Goal: Task Accomplishment & Management: Complete application form

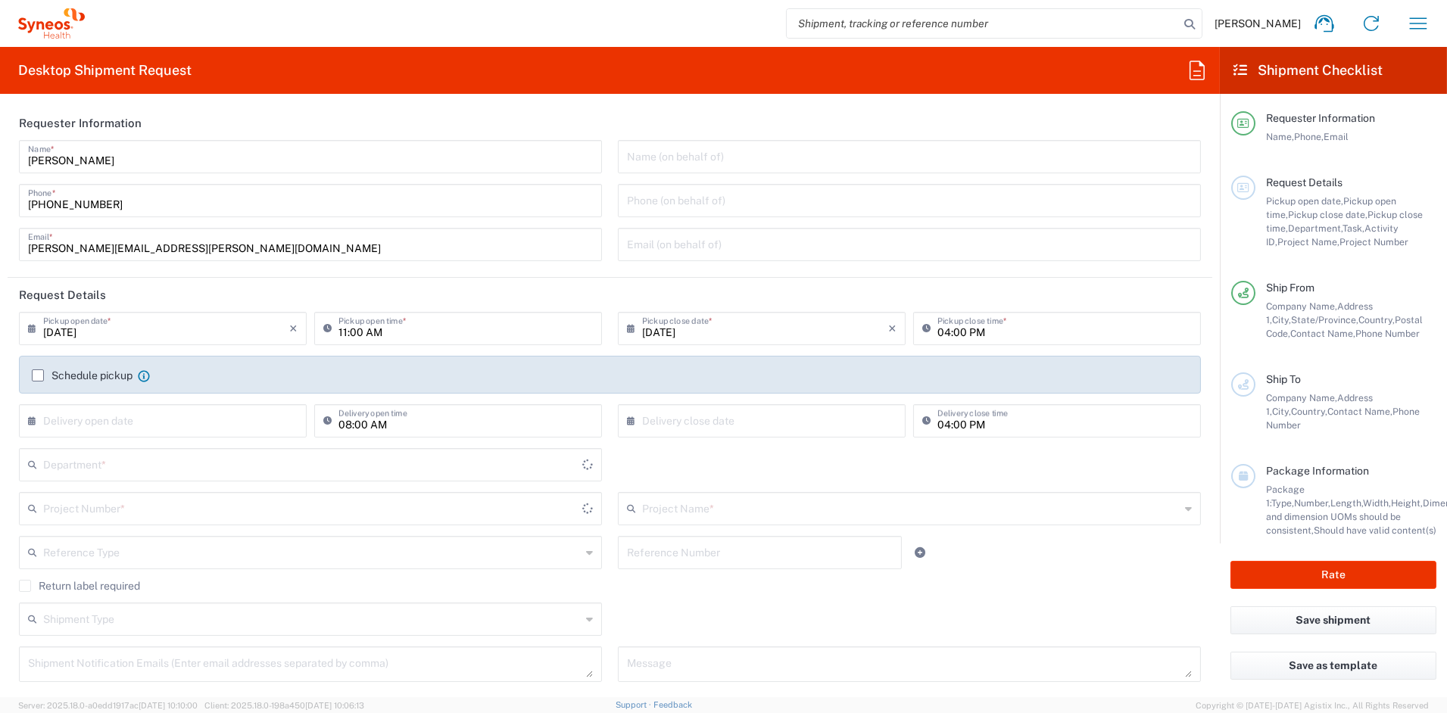
type input "[US_STATE]"
type input "6156"
type input "[GEOGRAPHIC_DATA]"
type input "Syneos Health Communications-[GEOGRAPHIC_DATA] [GEOGRAPHIC_DATA]"
drag, startPoint x: 185, startPoint y: 251, endPoint x: -5, endPoint y: 252, distance: 189.4
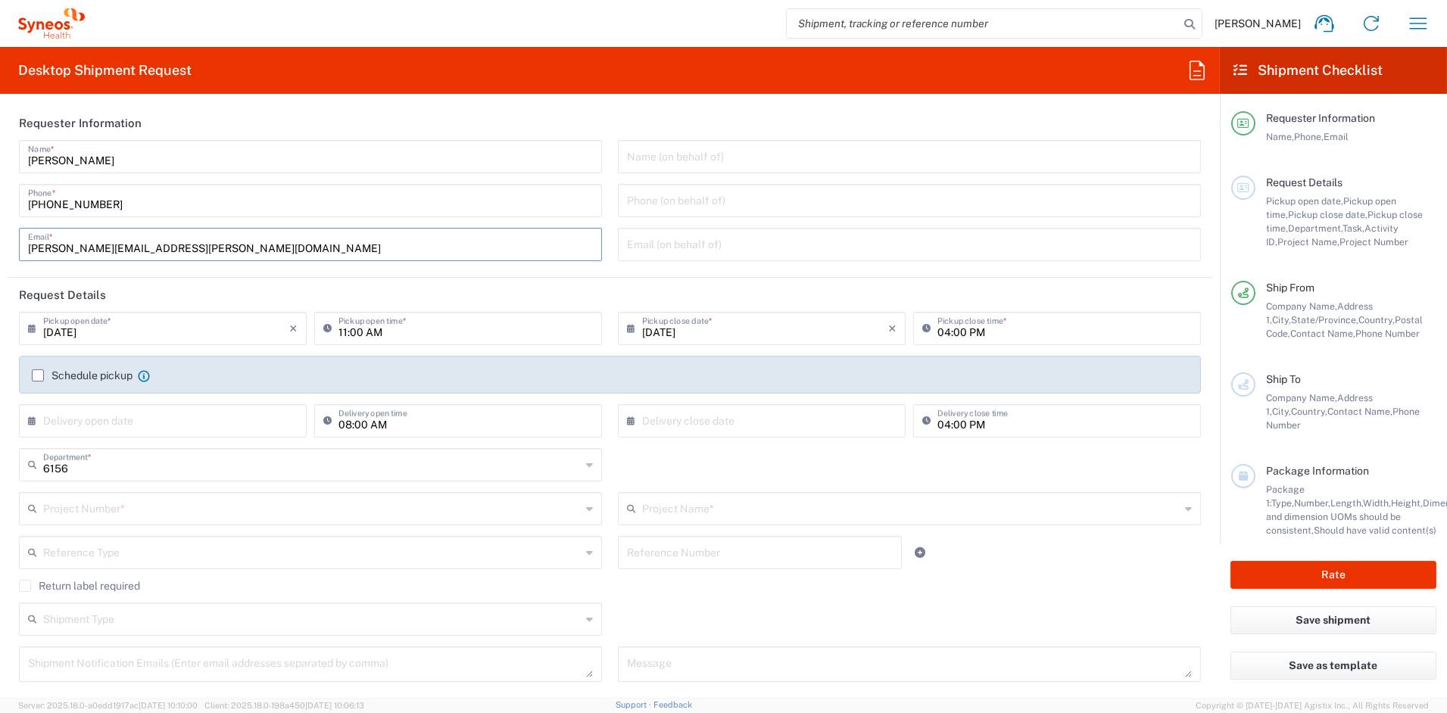
click at [0, 252] on html "[PERSON_NAME] Home Shipment estimator Shipment tracking Desktop shipment reques…" at bounding box center [723, 356] width 1447 height 713
paste input "[PERSON_NAME].[PERSON_NAME]"
type input "[PERSON_NAME][EMAIL_ADDRESS][PERSON_NAME][DOMAIN_NAME]"
click at [144, 503] on input "text" at bounding box center [312, 508] width 538 height 27
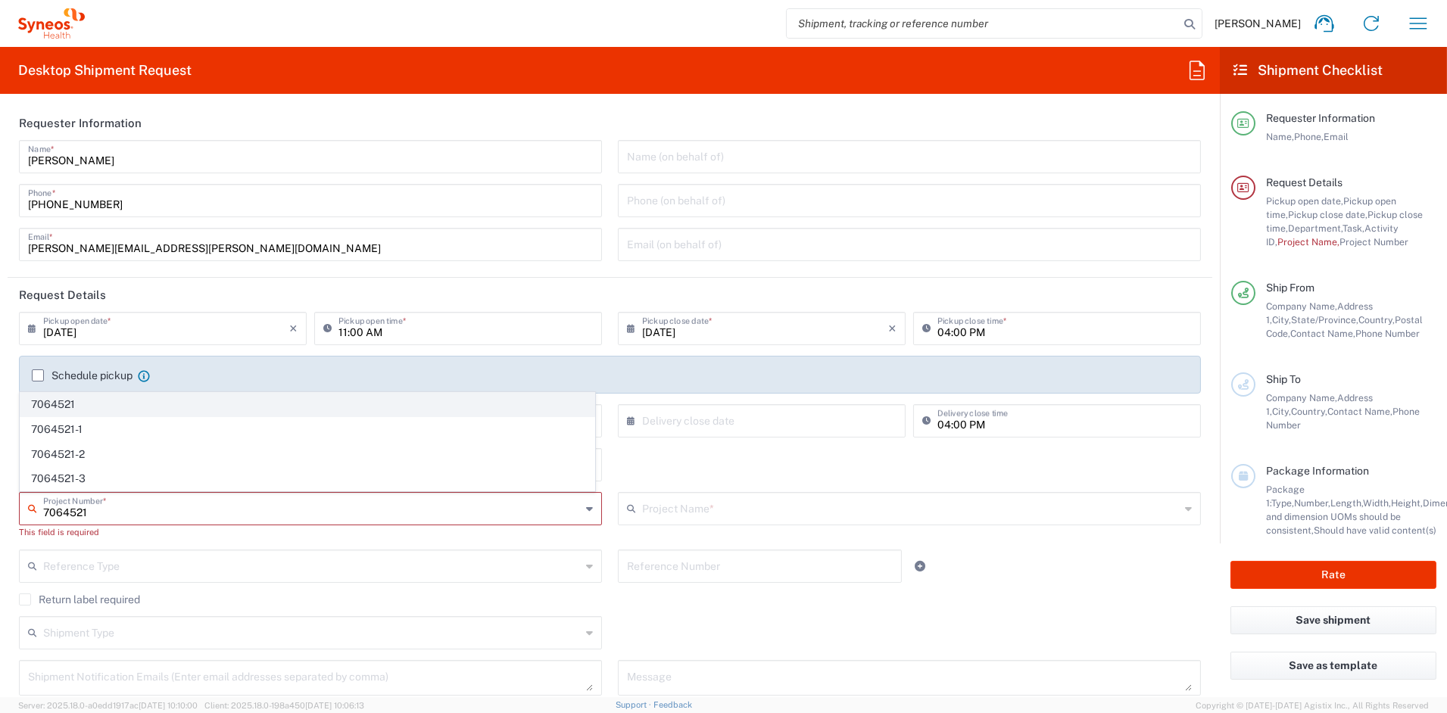
type input "7064521"
click at [48, 402] on span "7064521" at bounding box center [307, 404] width 574 height 23
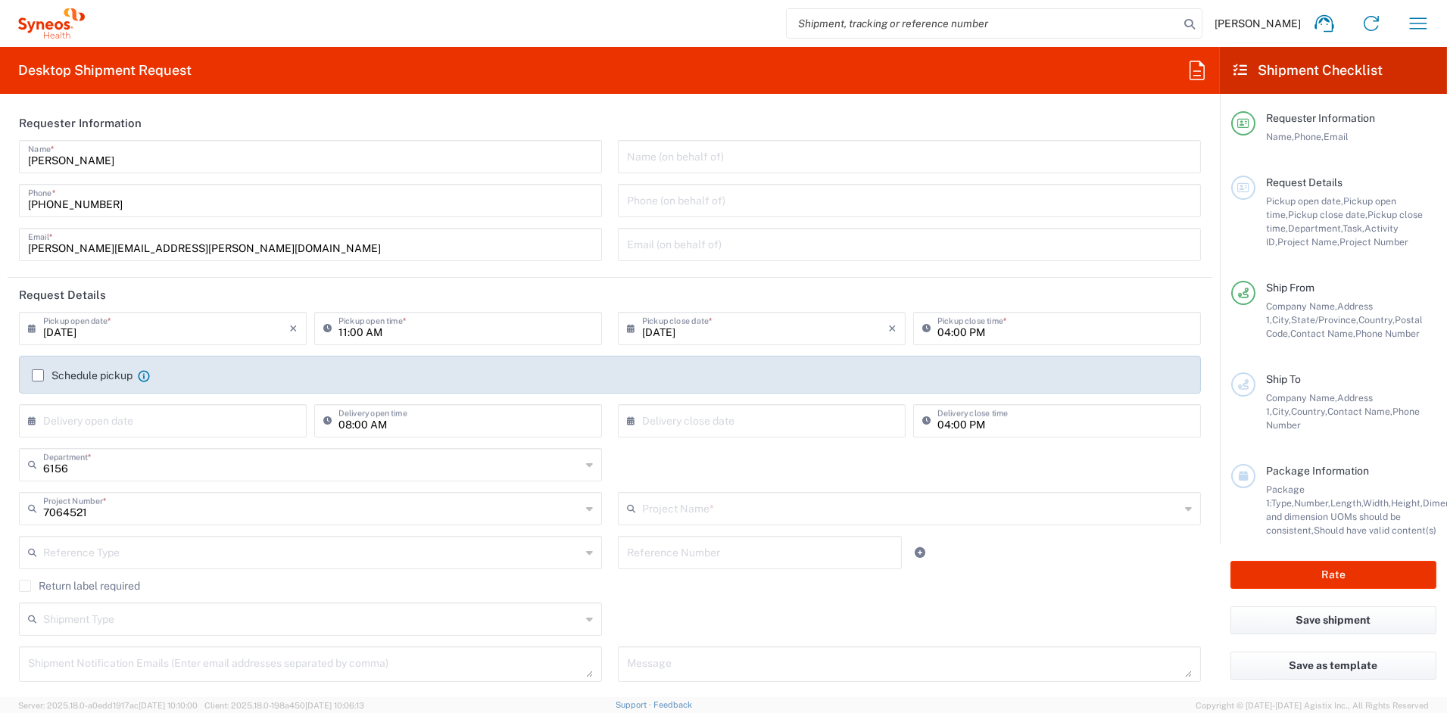
type input "ADX-324-301"
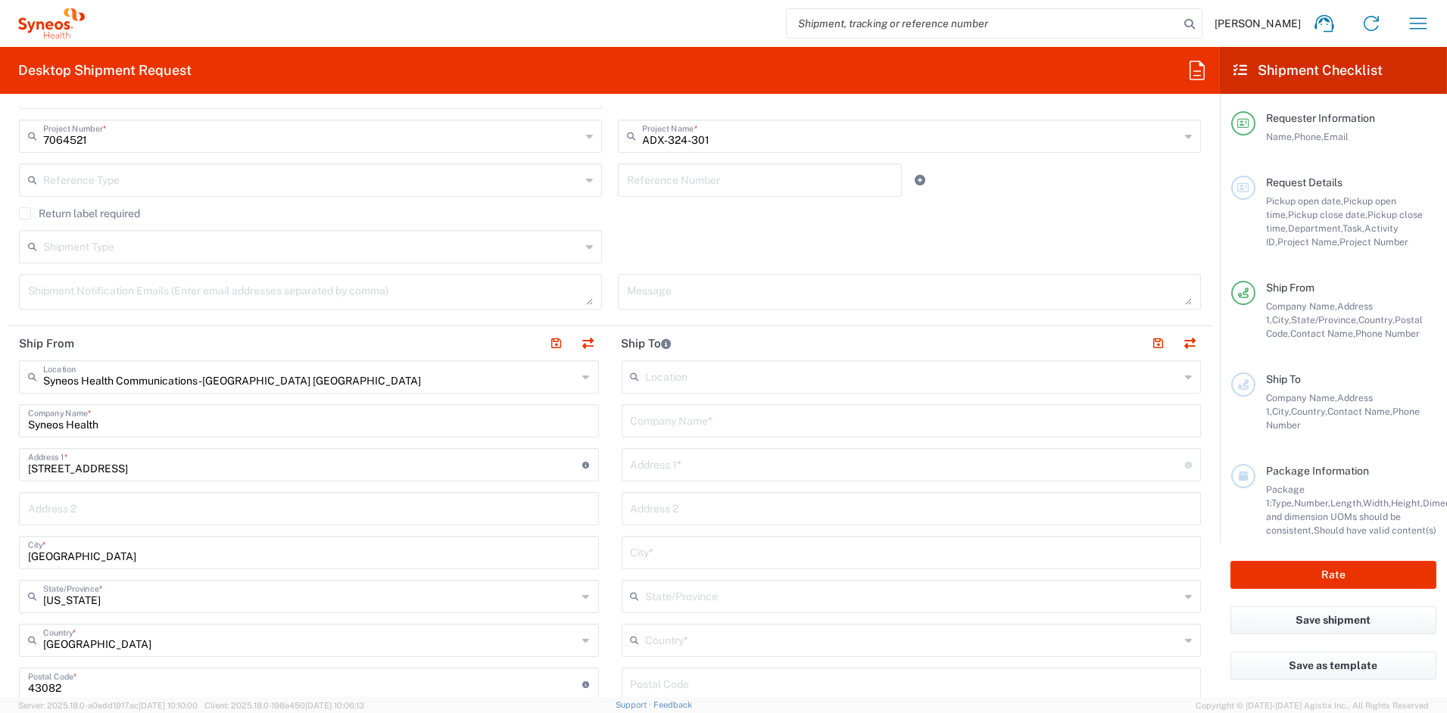
scroll to position [384, 0]
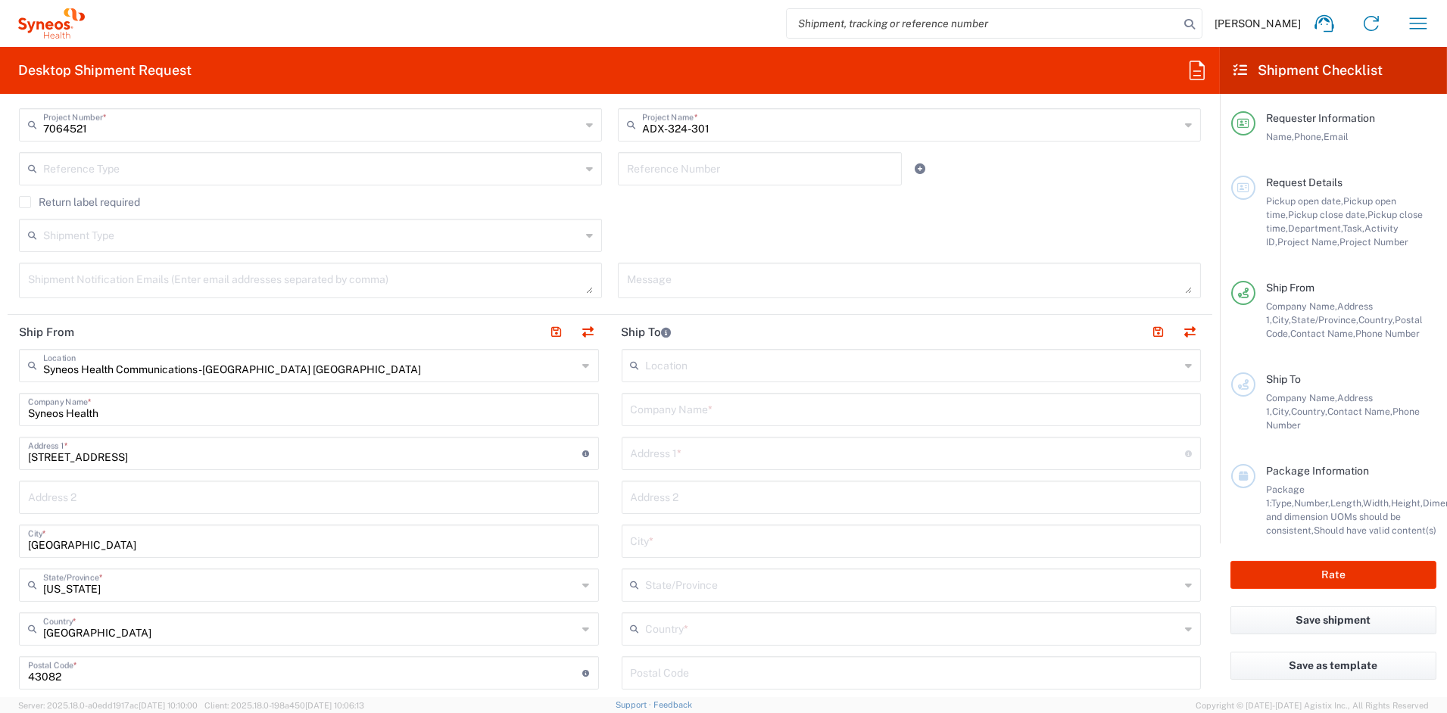
click at [679, 408] on input "text" at bounding box center [912, 408] width 562 height 27
paste input "[GEOGRAPHIC_DATA] [GEOGRAPHIC_DATA] Sorrento Mesa"
type input "[GEOGRAPHIC_DATA] [GEOGRAPHIC_DATA] Sorrento Mesa"
click at [698, 450] on input "text" at bounding box center [908, 452] width 555 height 27
paste input "[STREET_ADDRESS]"
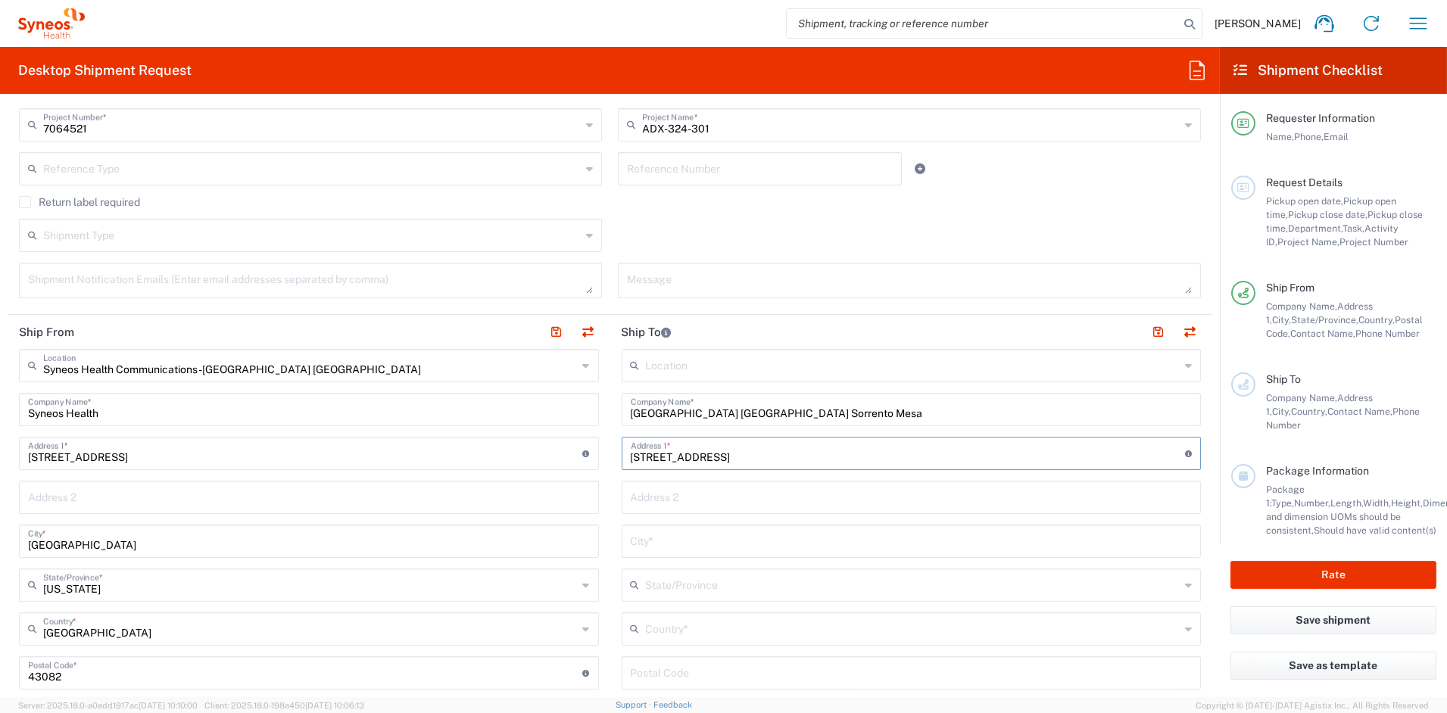
type input "[STREET_ADDRESS]"
click at [673, 542] on input "text" at bounding box center [912, 540] width 562 height 27
paste input "[GEOGRAPHIC_DATA]"
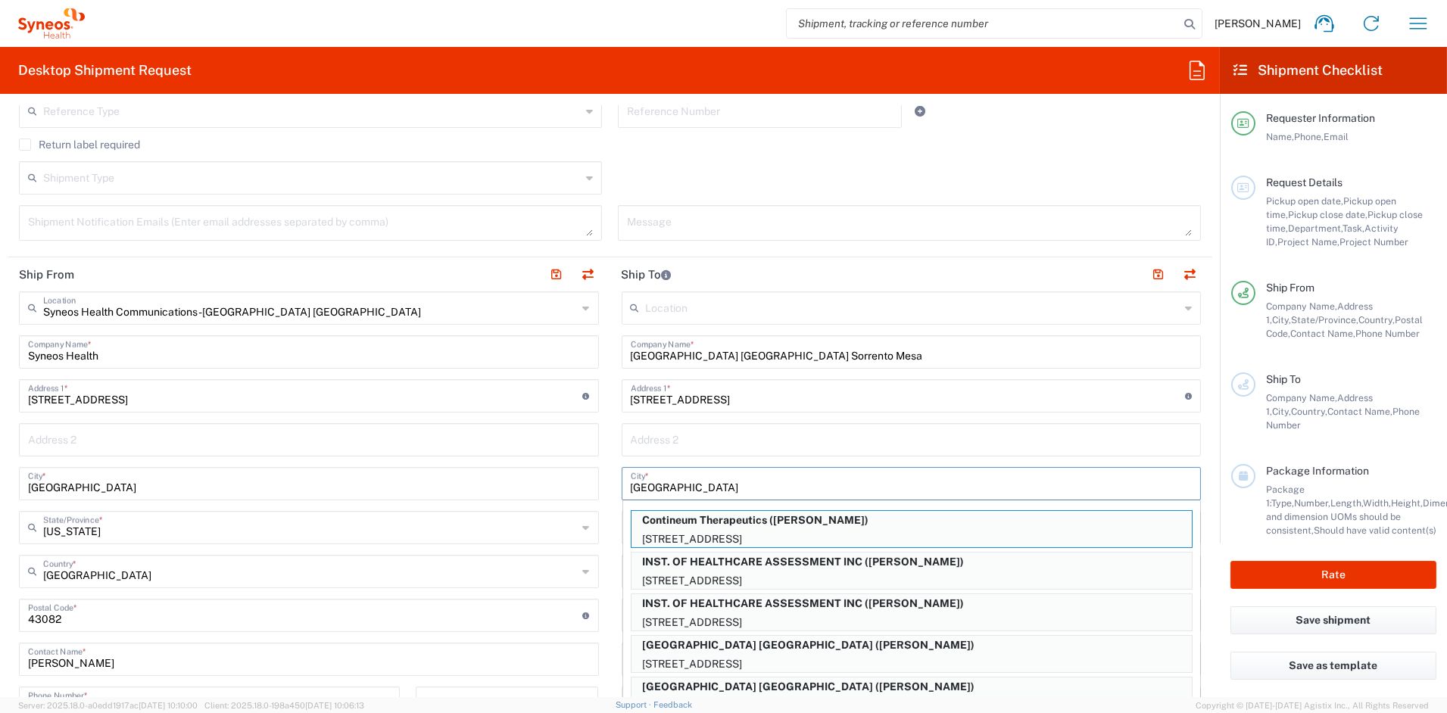
scroll to position [445, 0]
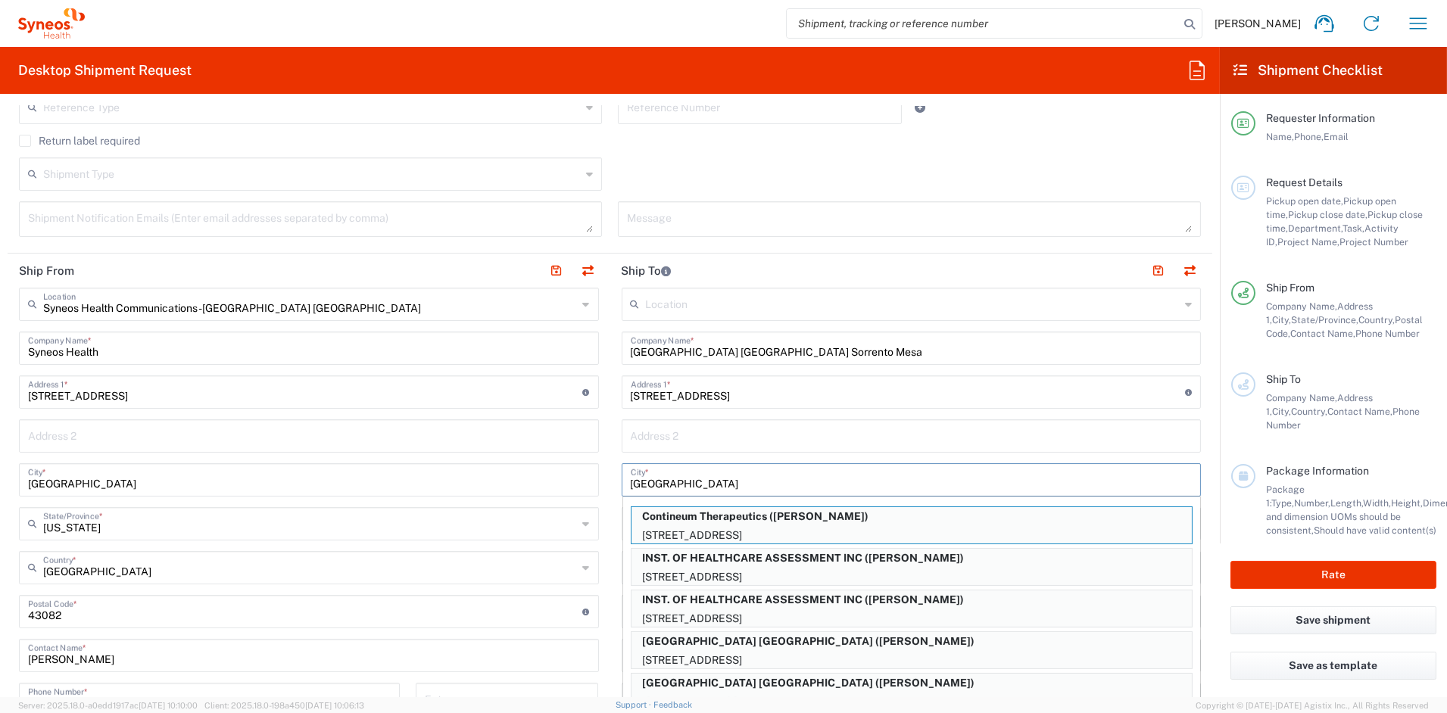
type input "[GEOGRAPHIC_DATA]"
click at [712, 434] on input "text" at bounding box center [912, 435] width 562 height 27
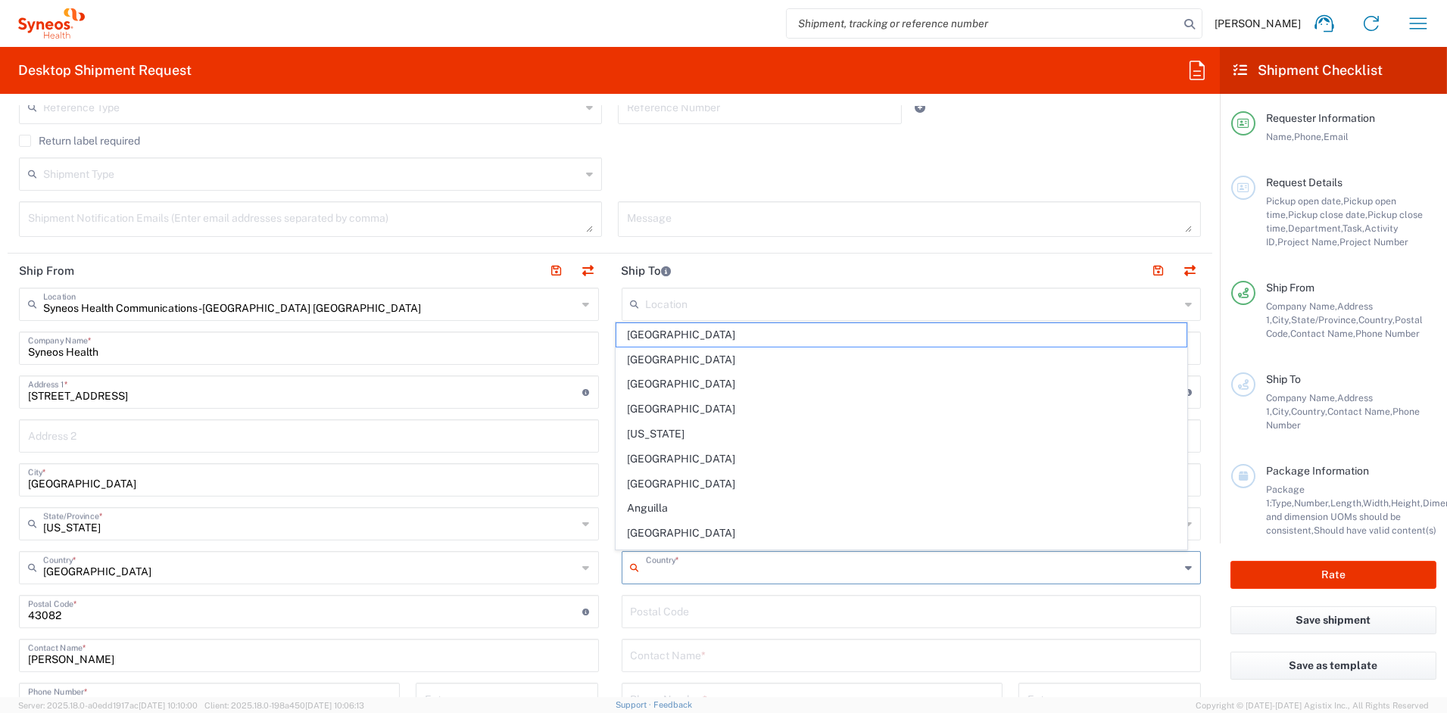
click at [704, 566] on input "text" at bounding box center [913, 567] width 535 height 27
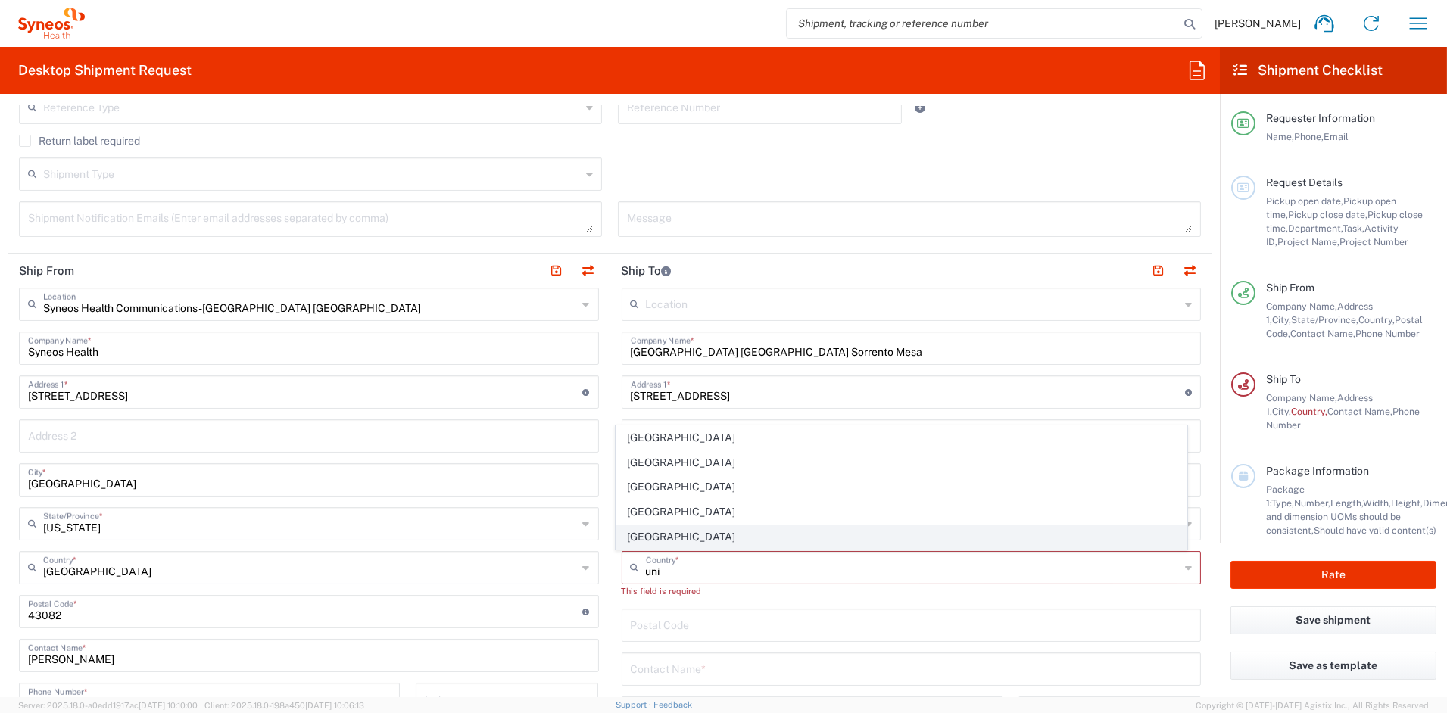
click at [638, 539] on span "[GEOGRAPHIC_DATA]" at bounding box center [902, 537] width 570 height 23
type input "[GEOGRAPHIC_DATA]"
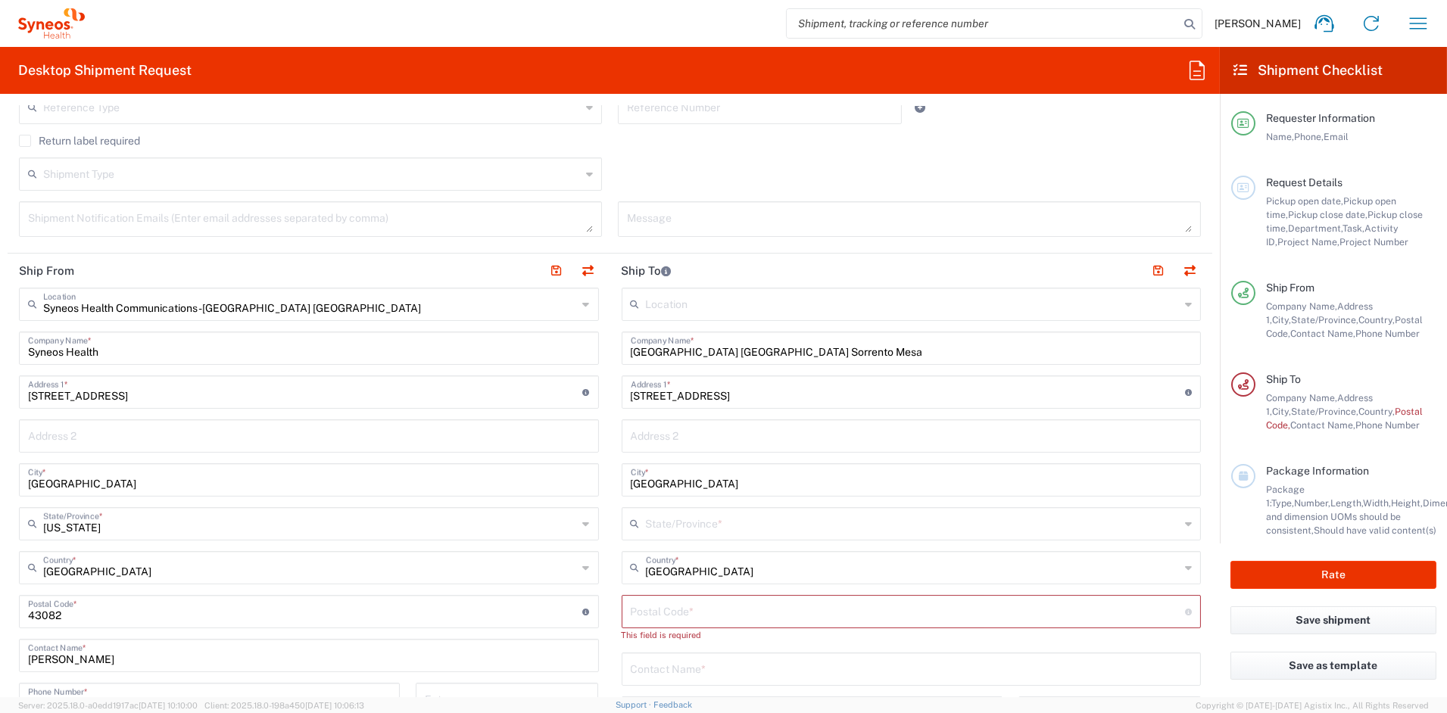
click at [679, 531] on input "text" at bounding box center [913, 523] width 535 height 27
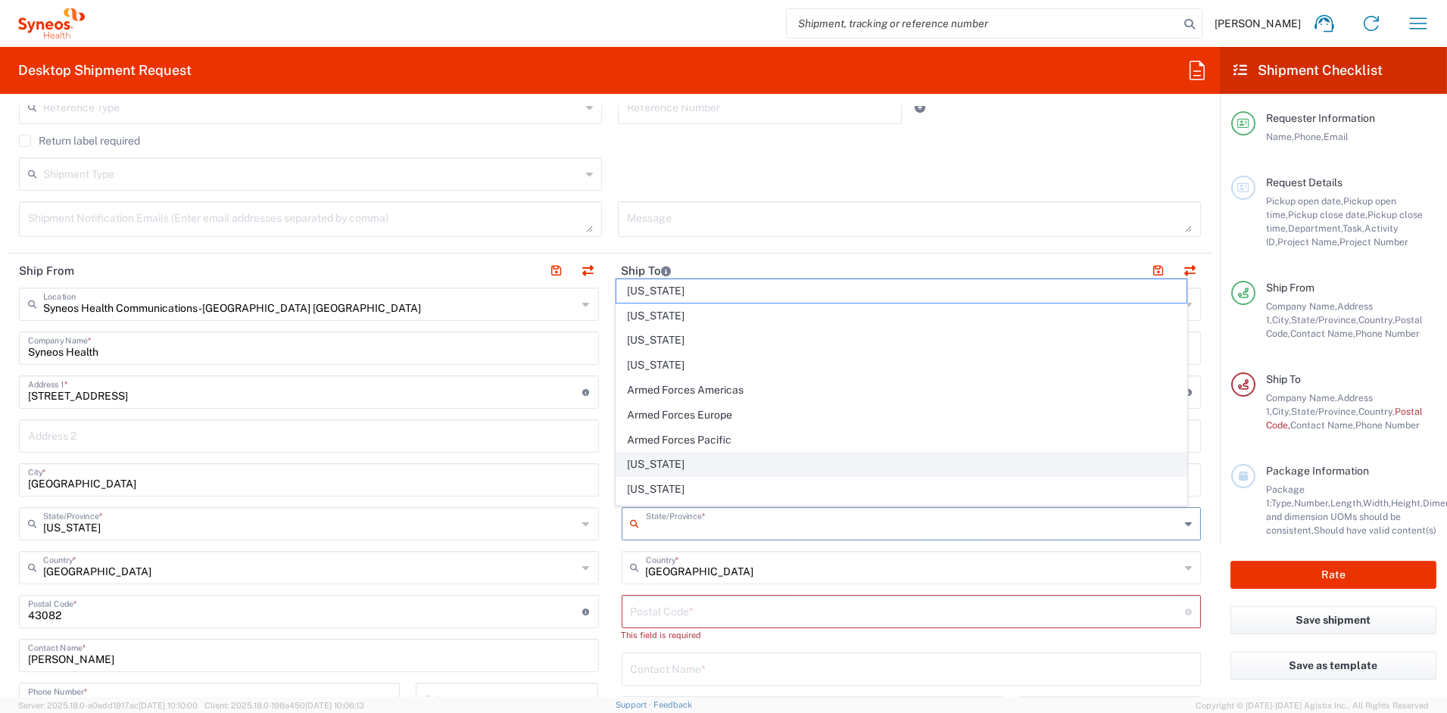
click at [641, 464] on span "[US_STATE]" at bounding box center [902, 464] width 570 height 23
type input "[US_STATE]"
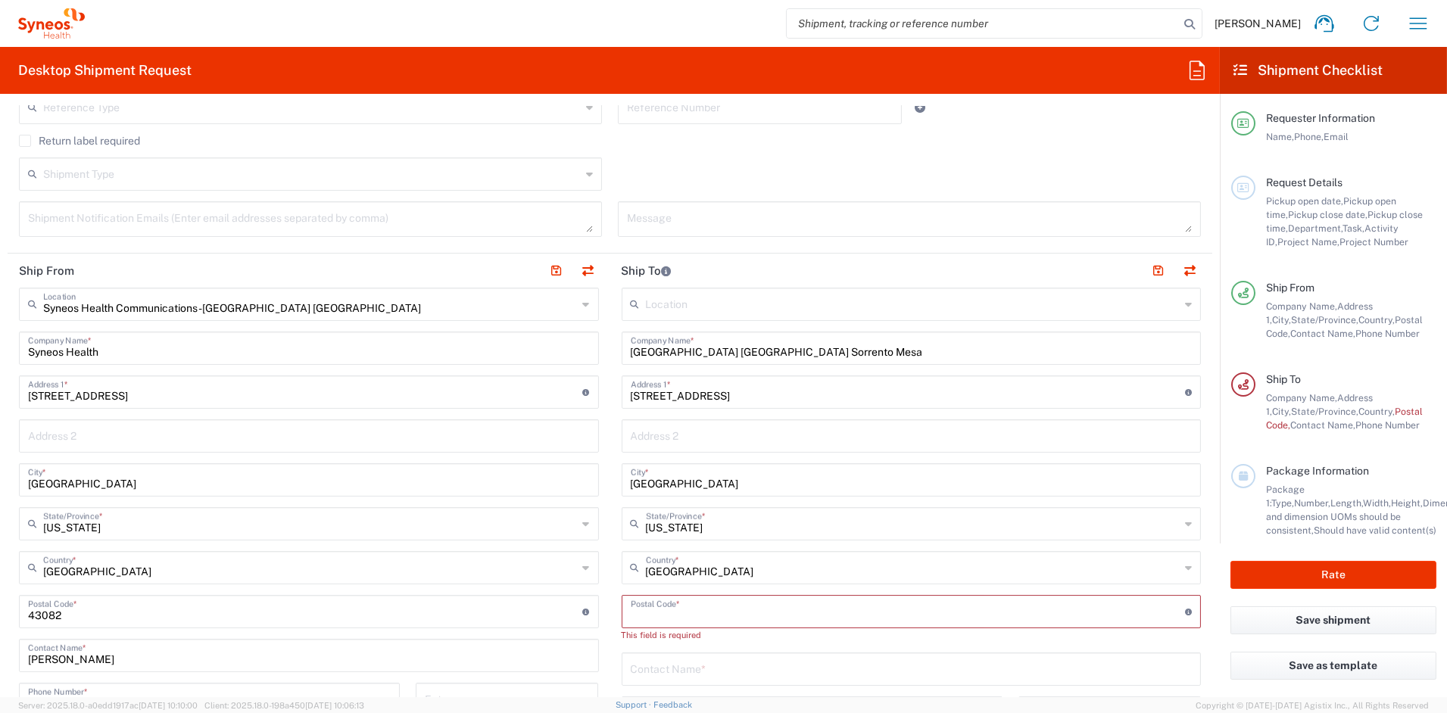
click at [684, 609] on input "undefined" at bounding box center [908, 611] width 555 height 27
paste input "92121"
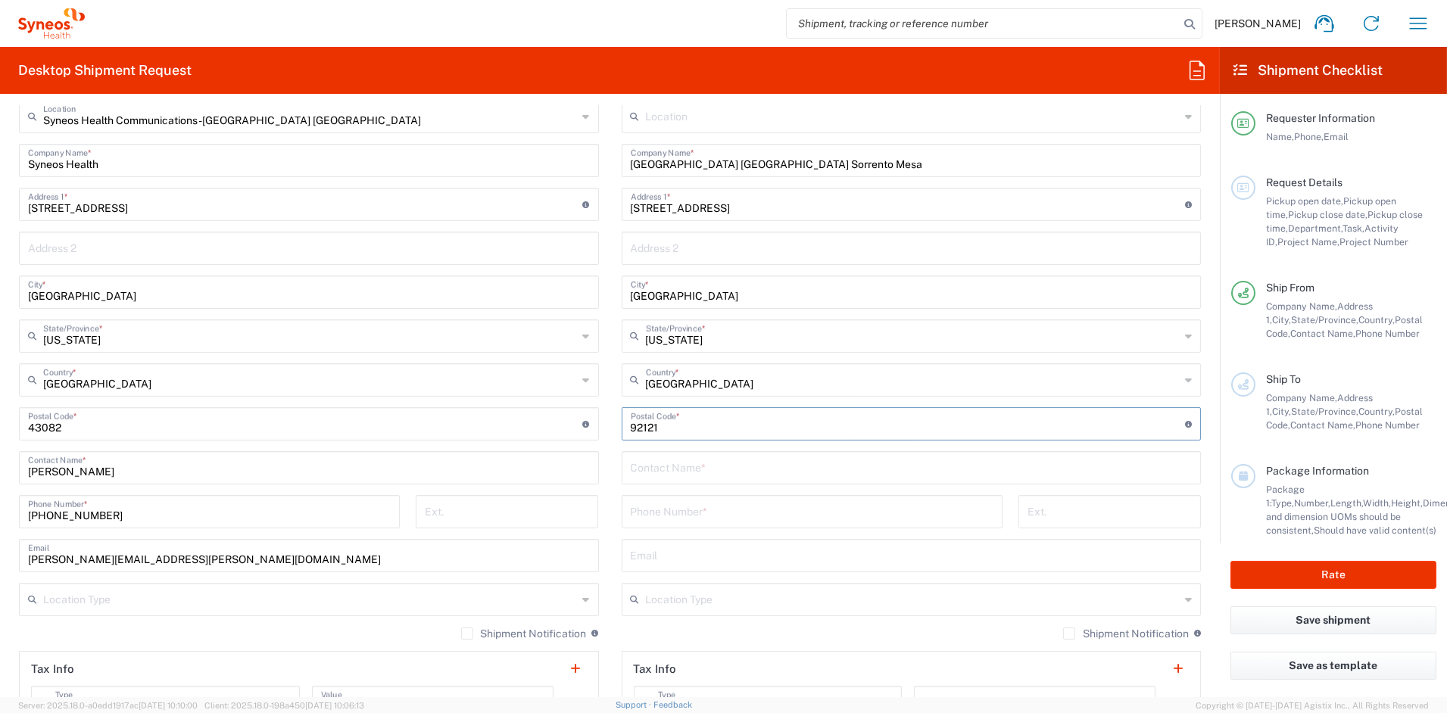
scroll to position [642, 0]
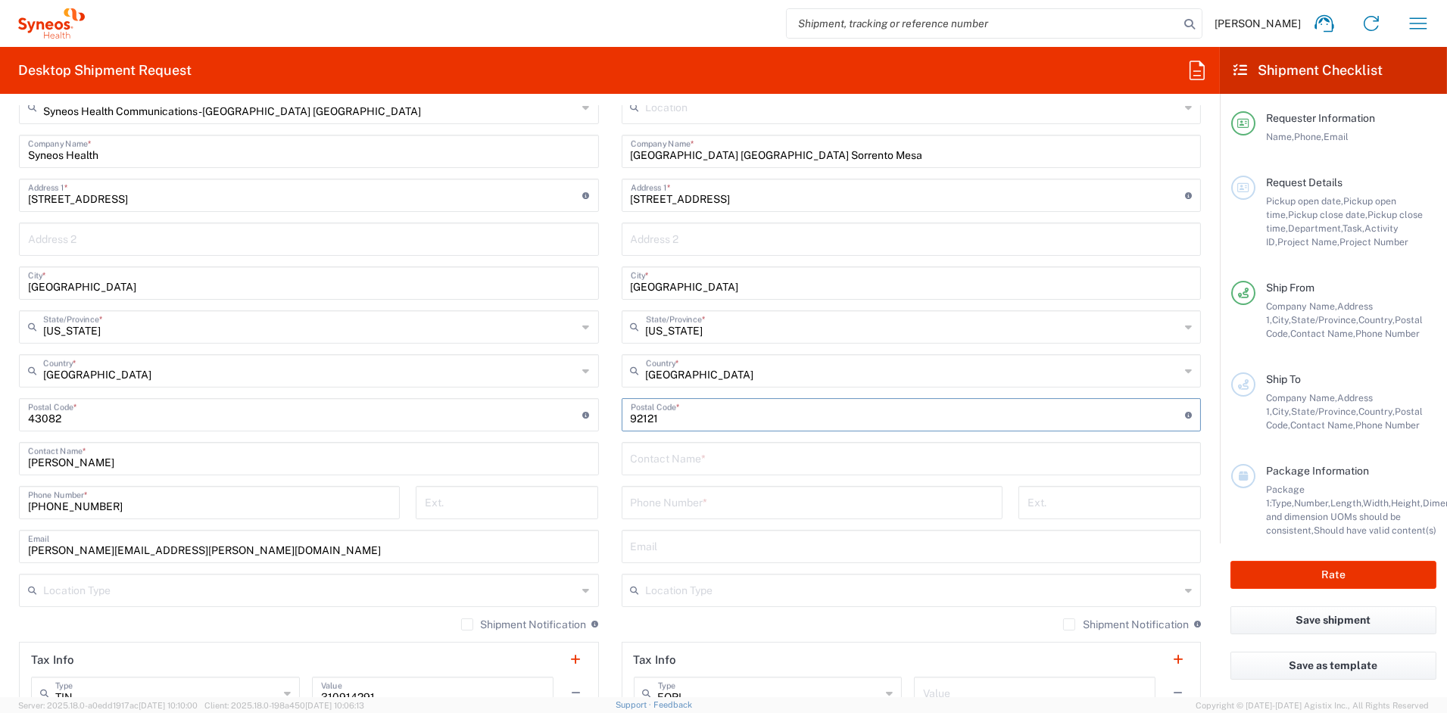
type input "92121"
click at [663, 459] on input "text" at bounding box center [912, 458] width 562 height 27
paste input "[PERSON_NAME]"
type input "[PERSON_NAME]"
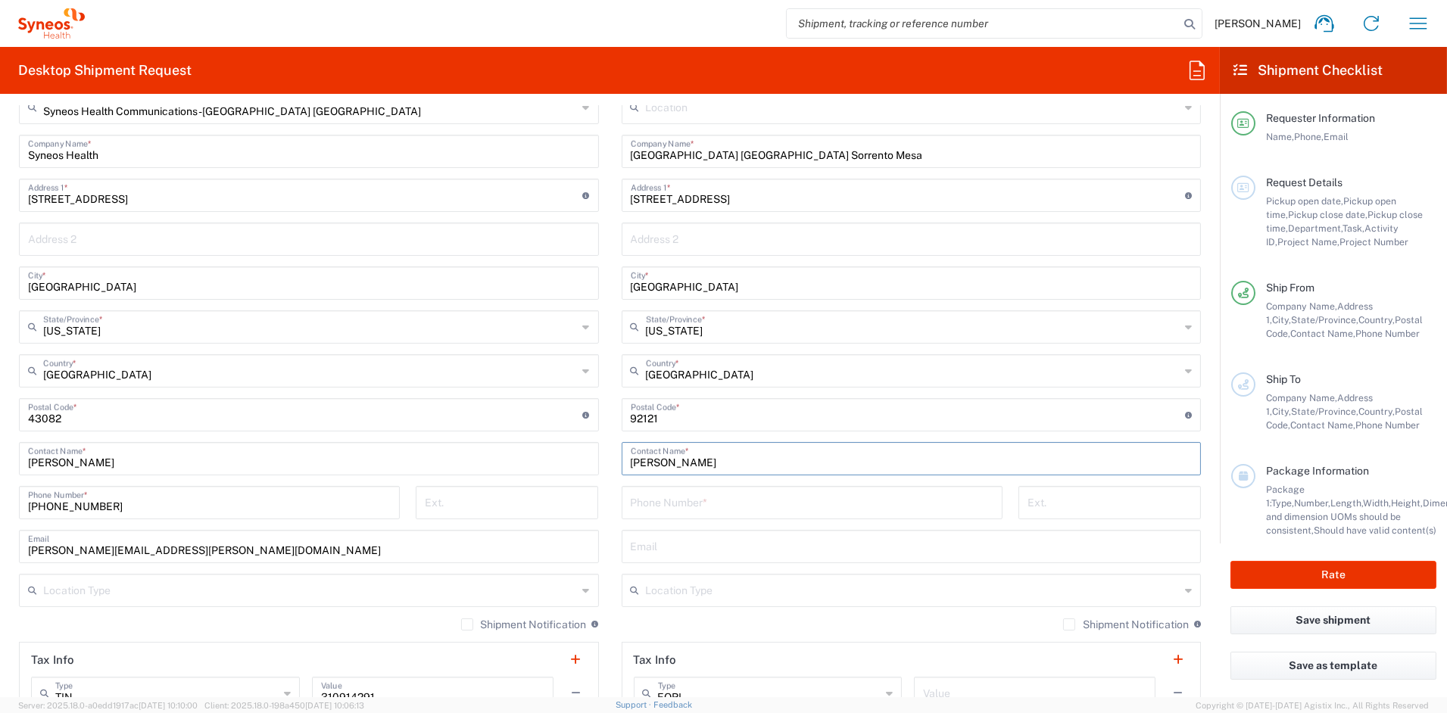
click at [707, 504] on input "tel" at bounding box center [812, 502] width 363 height 27
paste input "[PHONE_NUMBER]"
drag, startPoint x: 677, startPoint y: 506, endPoint x: 694, endPoint y: 507, distance: 16.7
click at [678, 506] on input "[PHONE_NUMBER]" at bounding box center [812, 502] width 363 height 27
type input "19196212667"
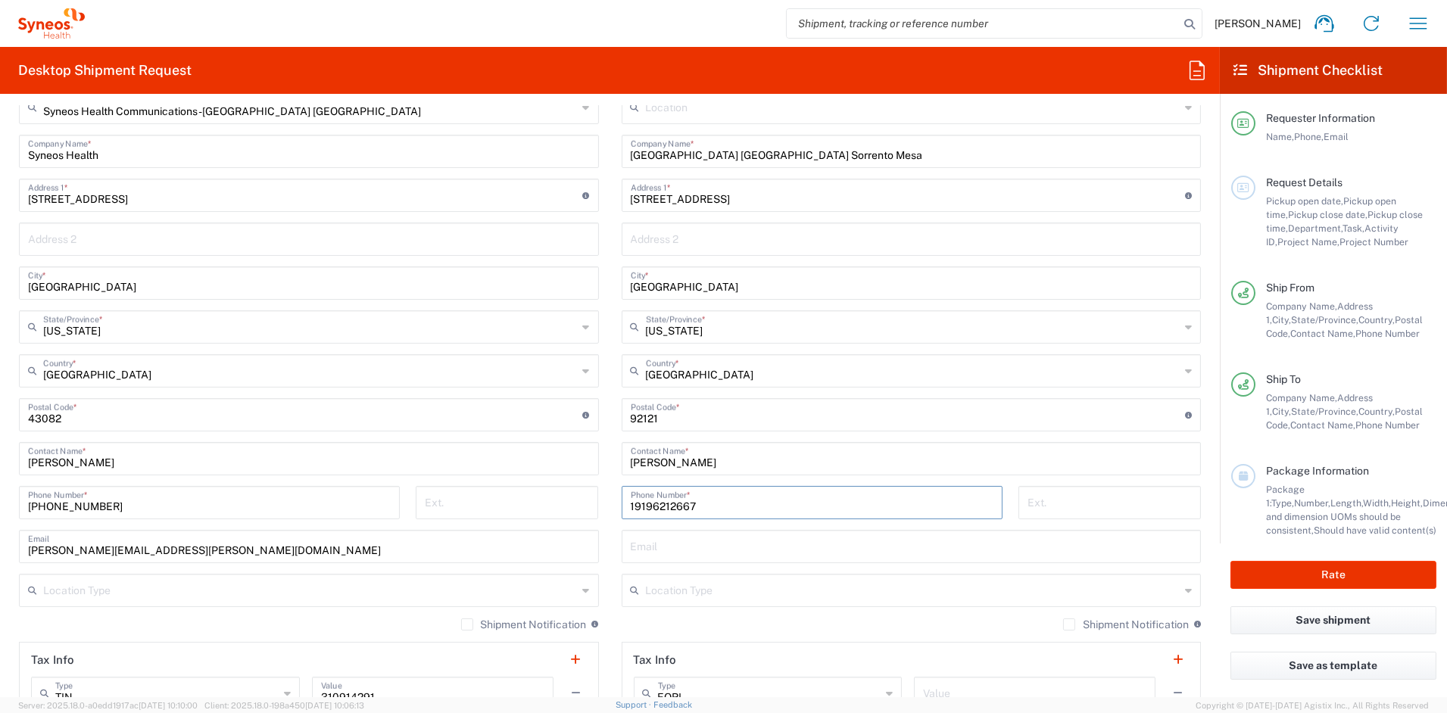
click at [713, 547] on input "text" at bounding box center [912, 545] width 562 height 27
paste input "[EMAIL_ADDRESS][PERSON_NAME][DOMAIN_NAME]"
type input "[EMAIL_ADDRESS][PERSON_NAME][DOMAIN_NAME]"
click at [691, 595] on input "text" at bounding box center [913, 589] width 535 height 27
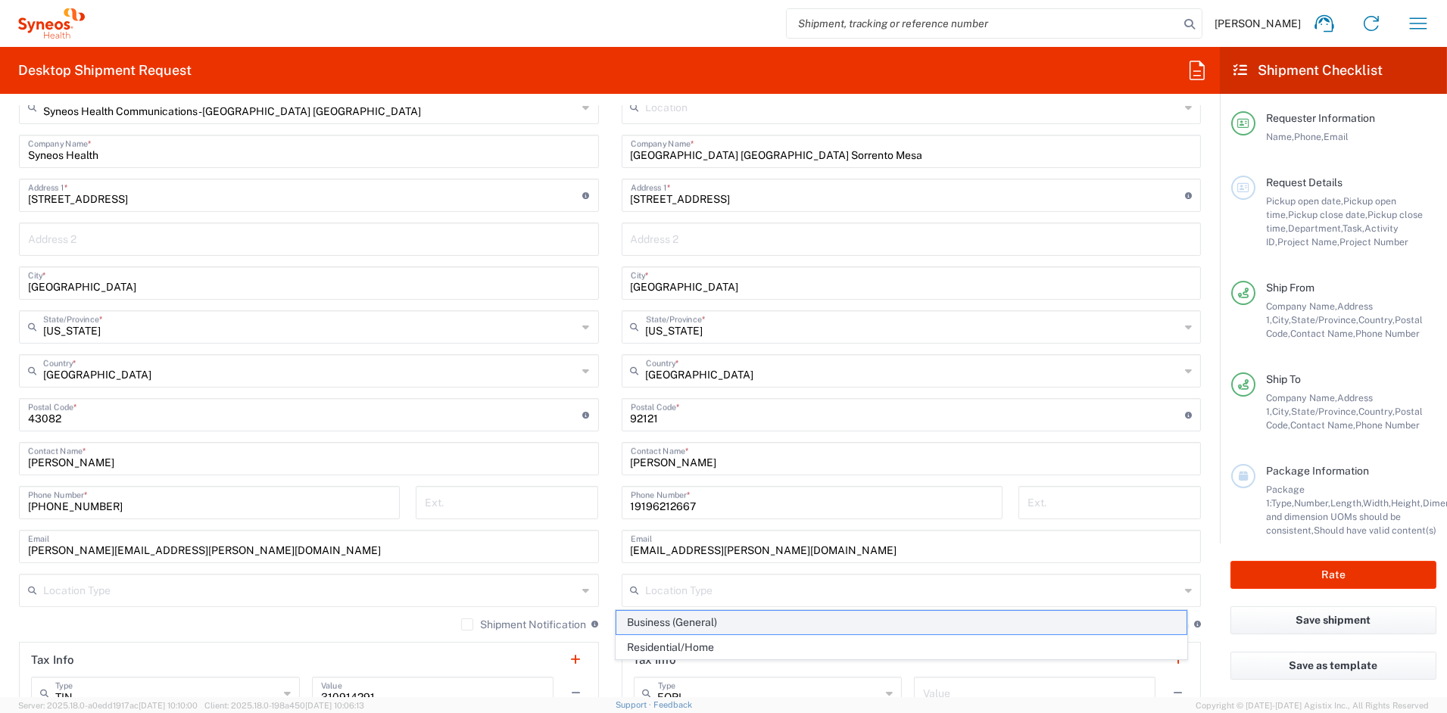
click at [711, 628] on span "Business (General)" at bounding box center [902, 622] width 570 height 23
type input "Business (General)"
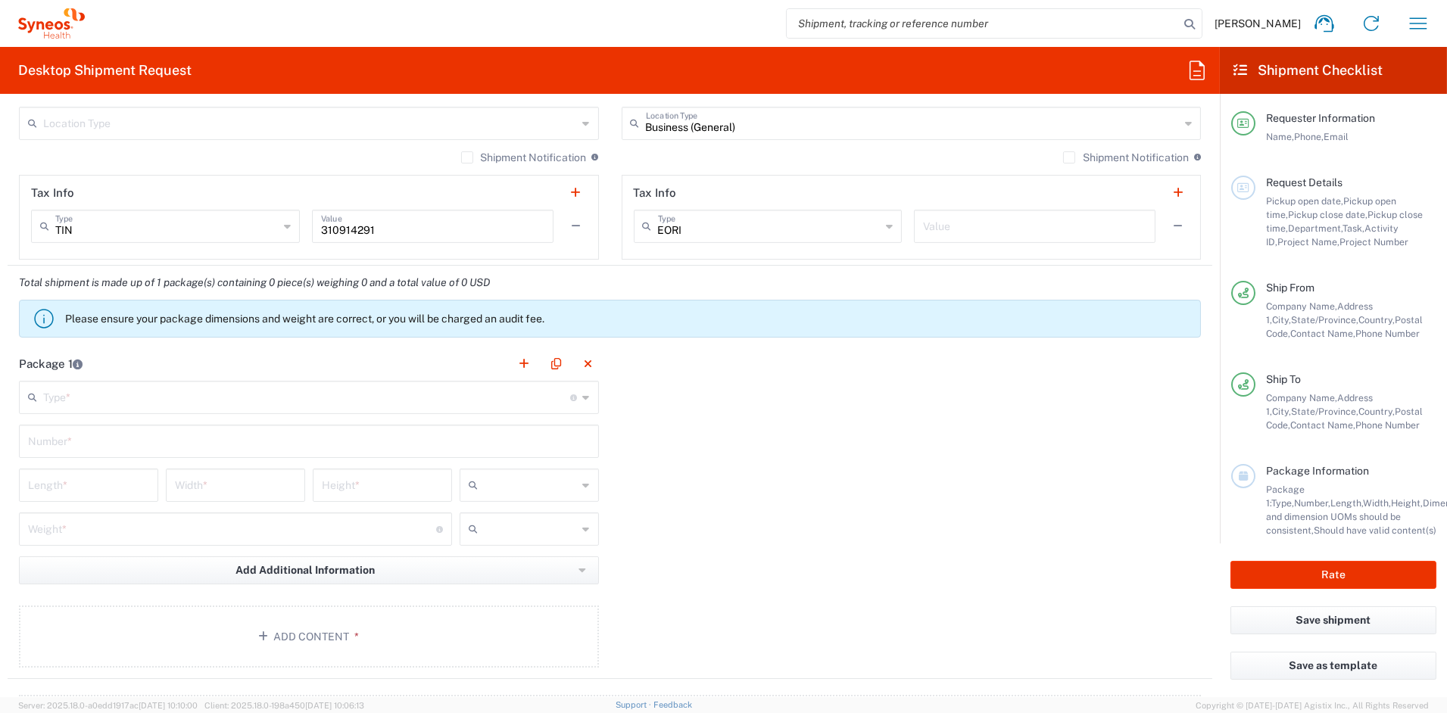
scroll to position [1110, 0]
click at [190, 397] on input "text" at bounding box center [307, 395] width 528 height 27
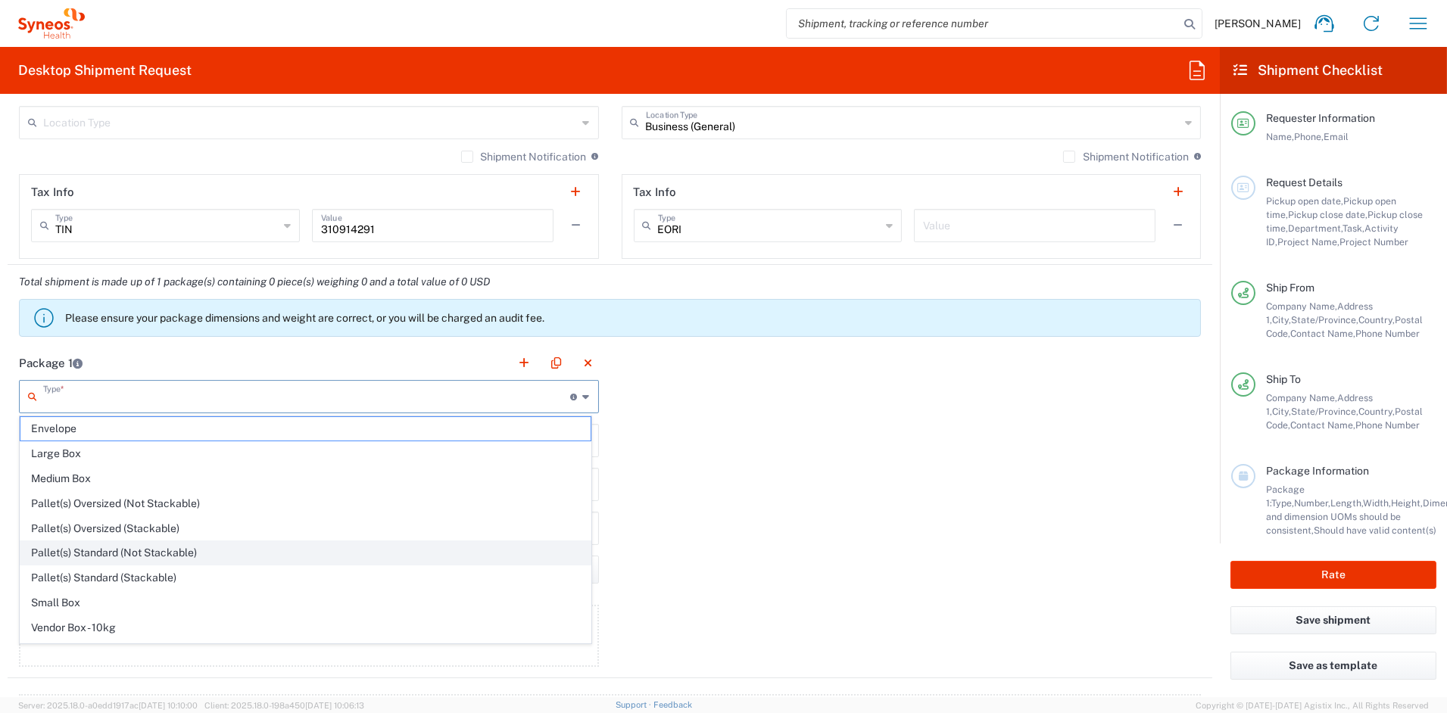
scroll to position [47, 0]
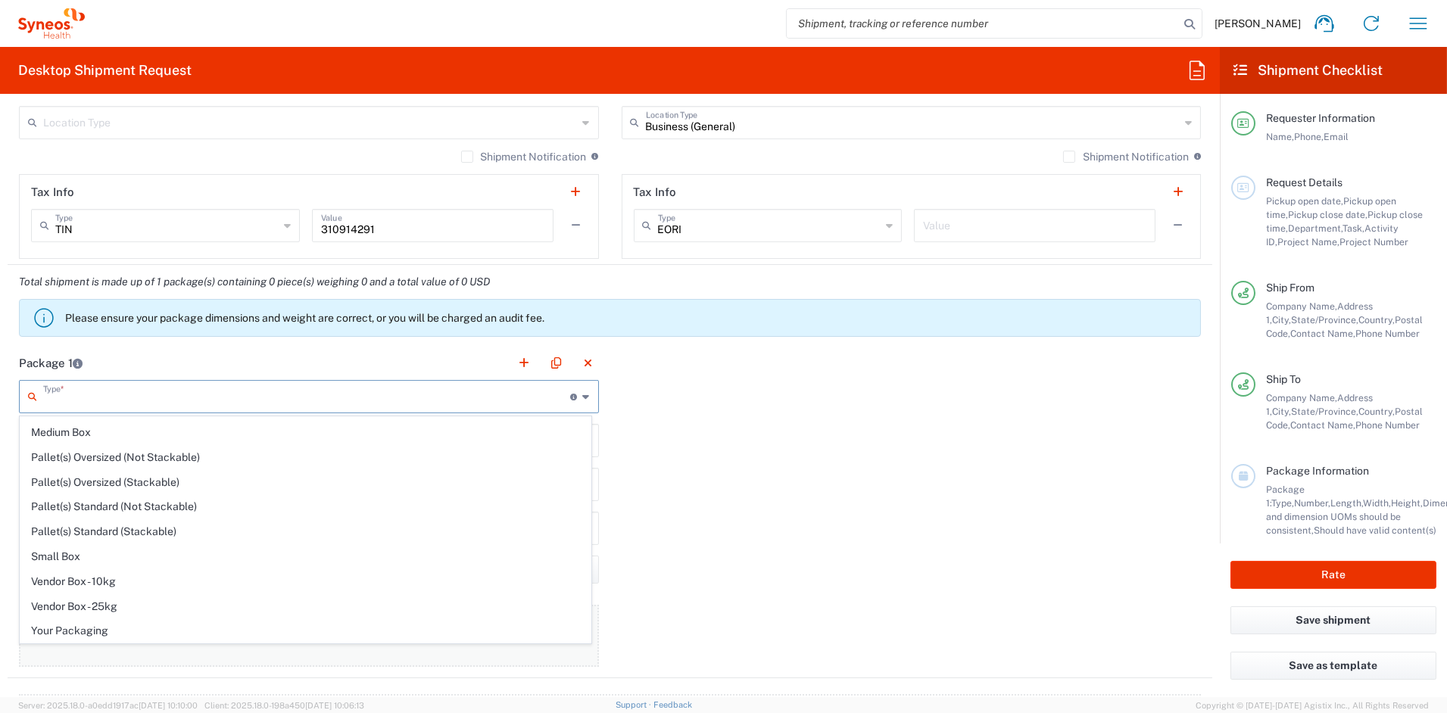
click at [79, 629] on span "Your Packaging" at bounding box center [305, 631] width 570 height 23
type input "Your Packaging"
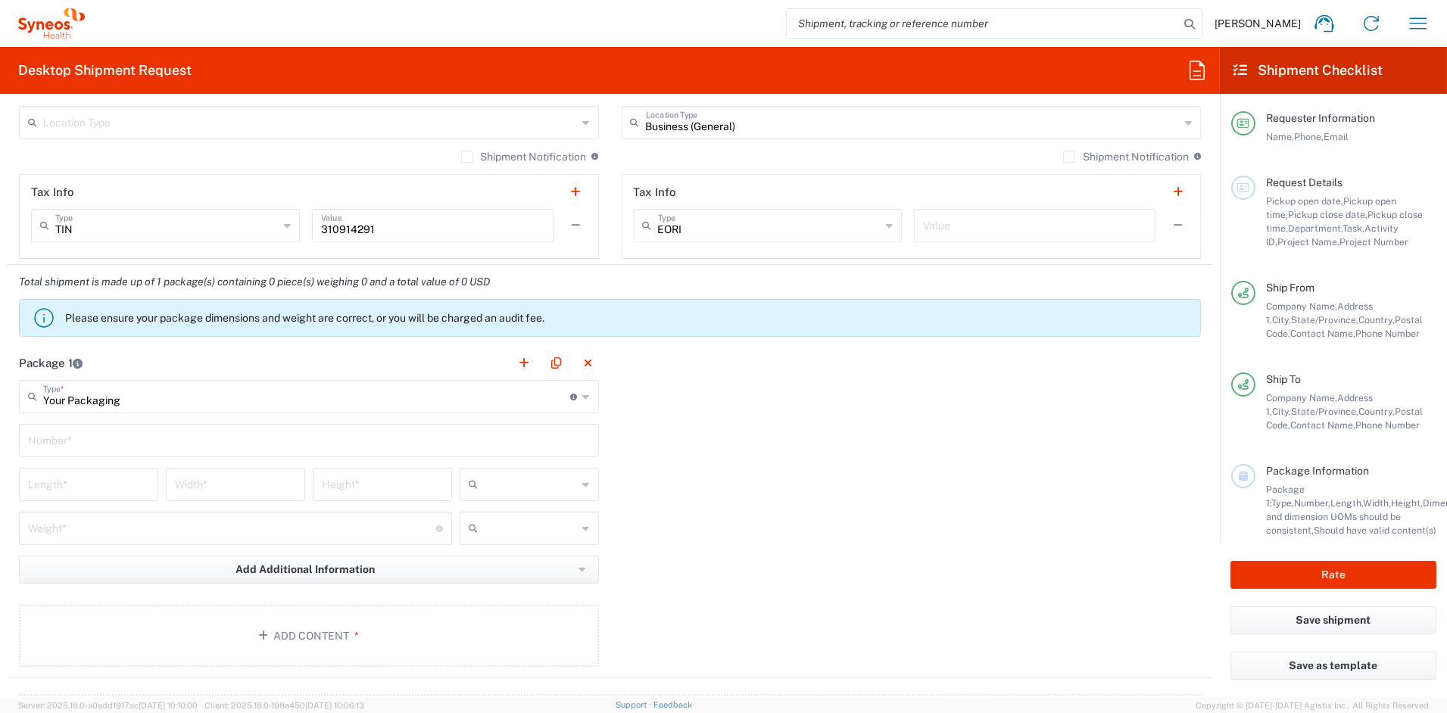
click at [95, 446] on input "text" at bounding box center [309, 439] width 562 height 27
type input "1"
click at [83, 480] on input "number" at bounding box center [88, 483] width 121 height 27
type input "20"
type input "14"
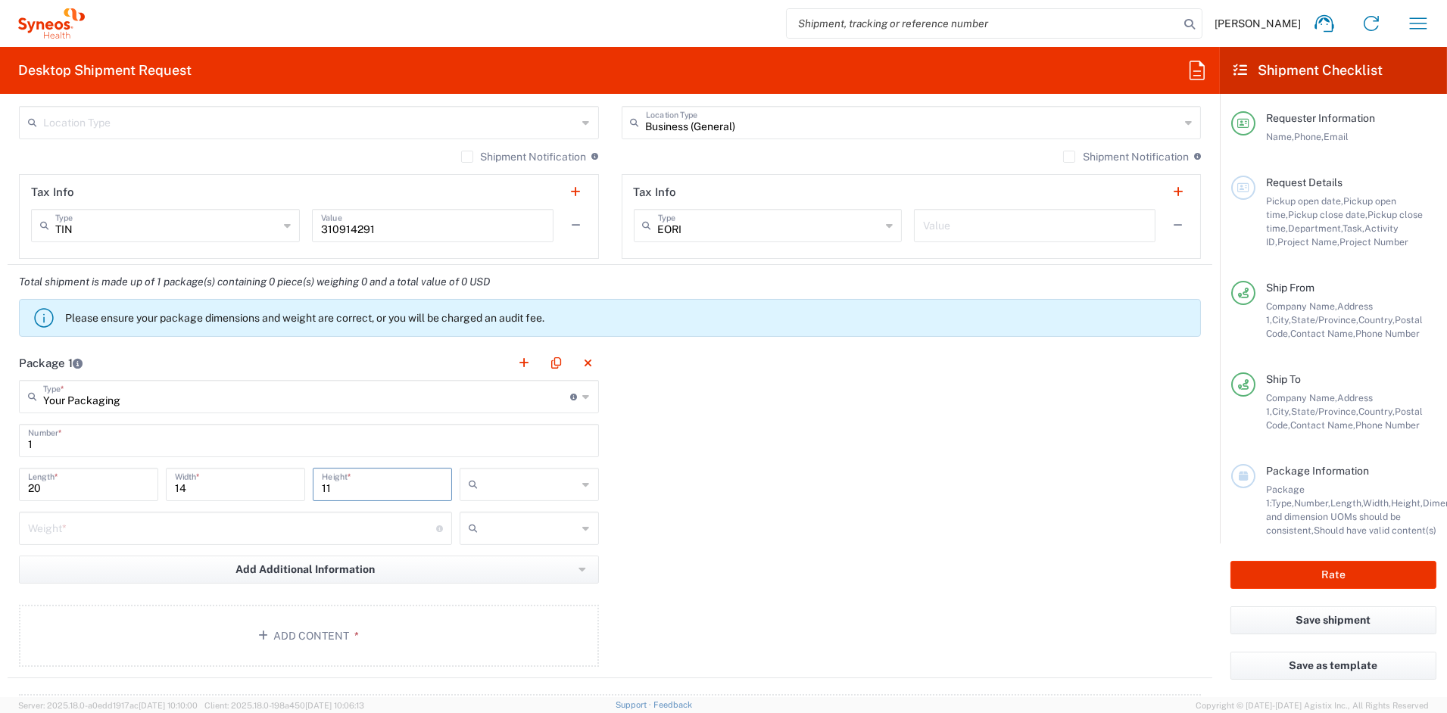
type input "11"
click at [501, 561] on span "in" at bounding box center [523, 566] width 135 height 23
type input "in"
click at [100, 533] on input "number" at bounding box center [232, 527] width 408 height 27
type input "23"
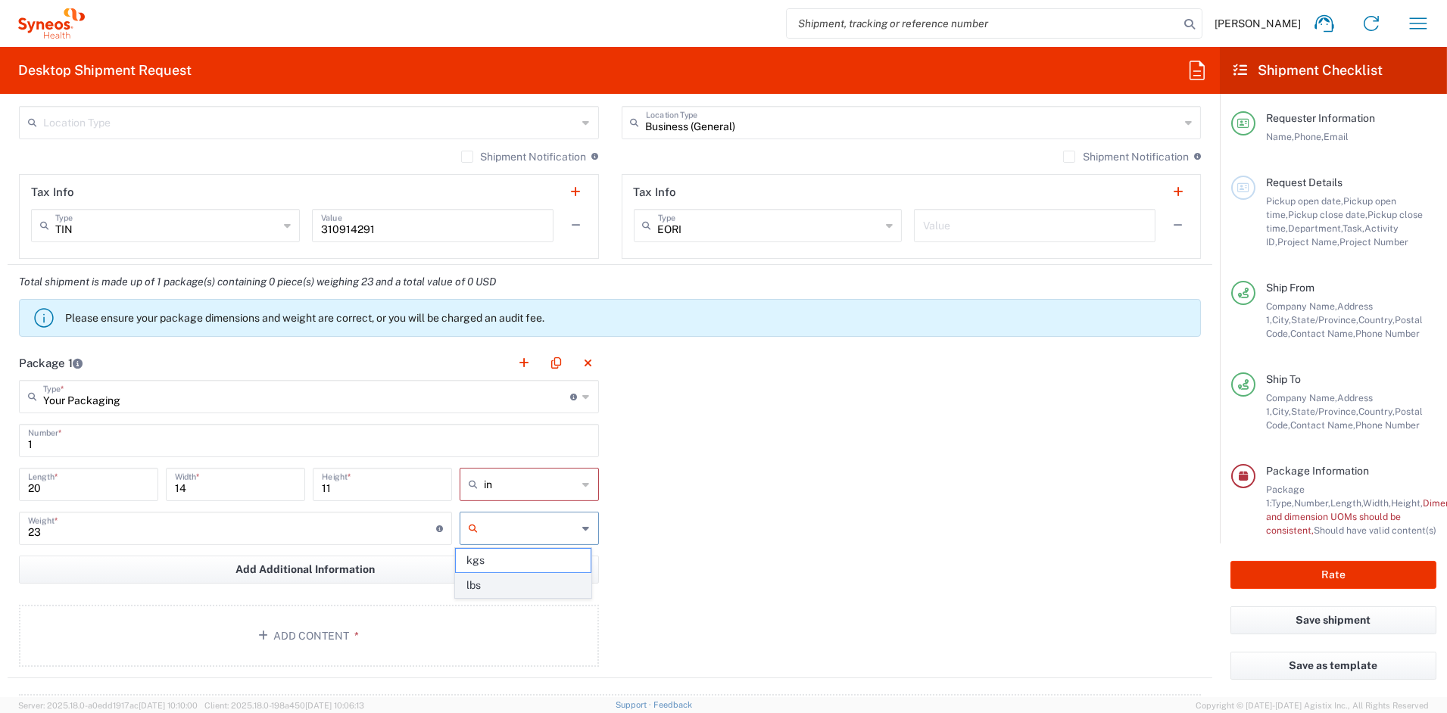
click at [491, 588] on span "lbs" at bounding box center [523, 585] width 135 height 23
type input "lbs"
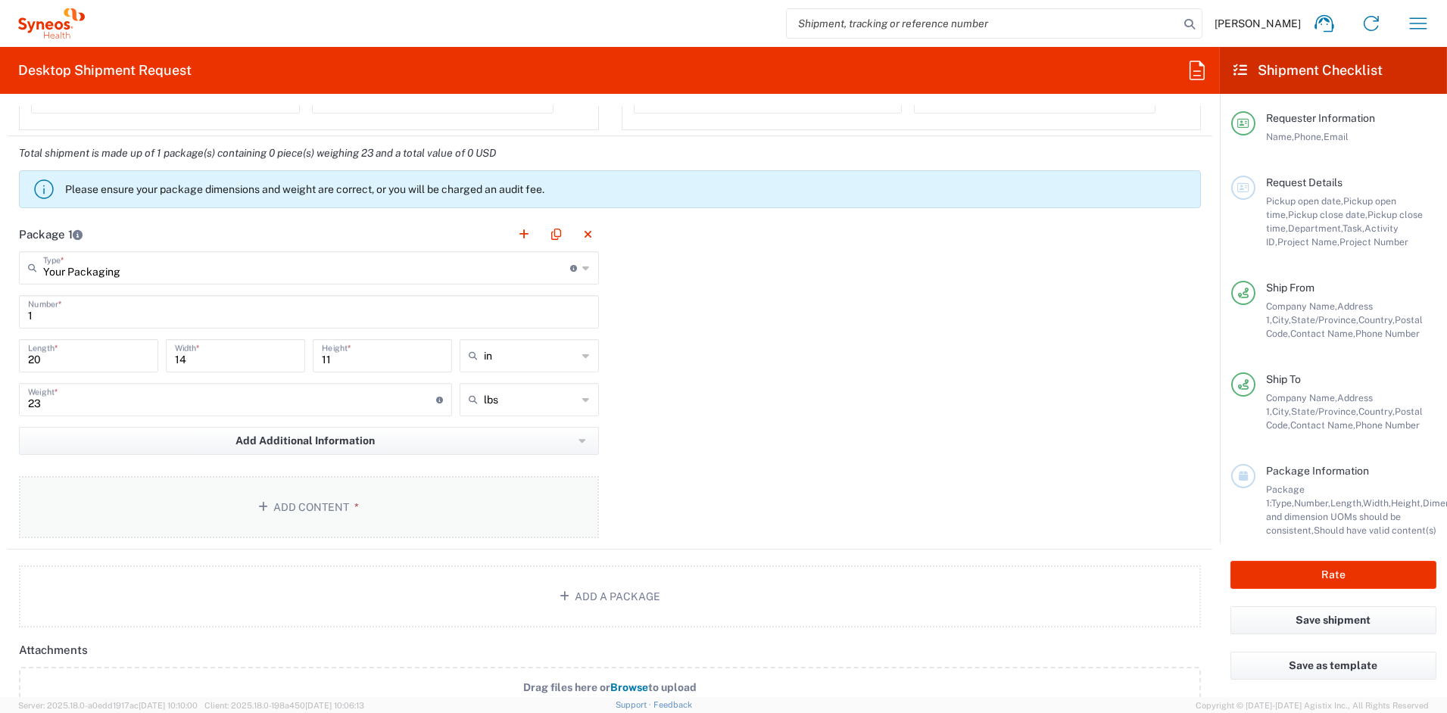
scroll to position [1245, 0]
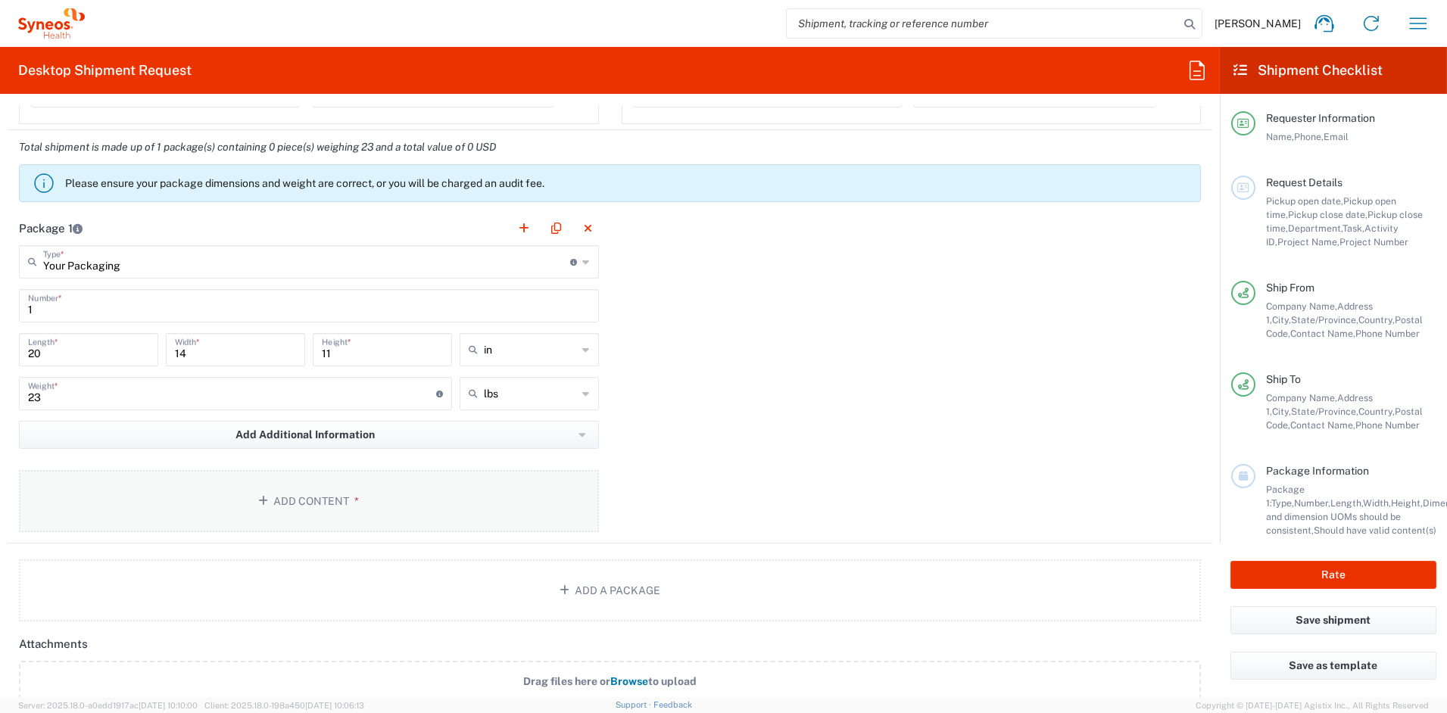
click at [326, 495] on button "Add Content *" at bounding box center [309, 501] width 580 height 62
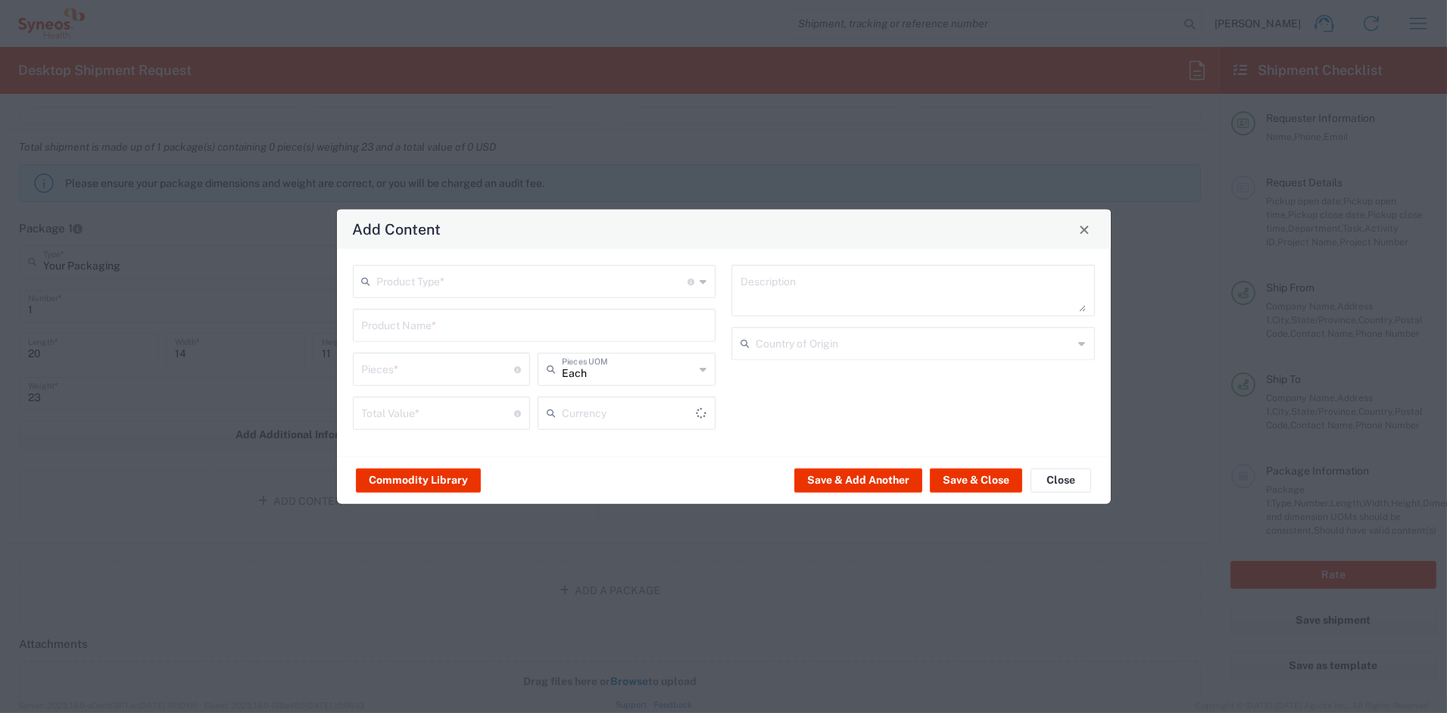
type input "US Dollar"
click at [472, 279] on input "text" at bounding box center [532, 280] width 311 height 27
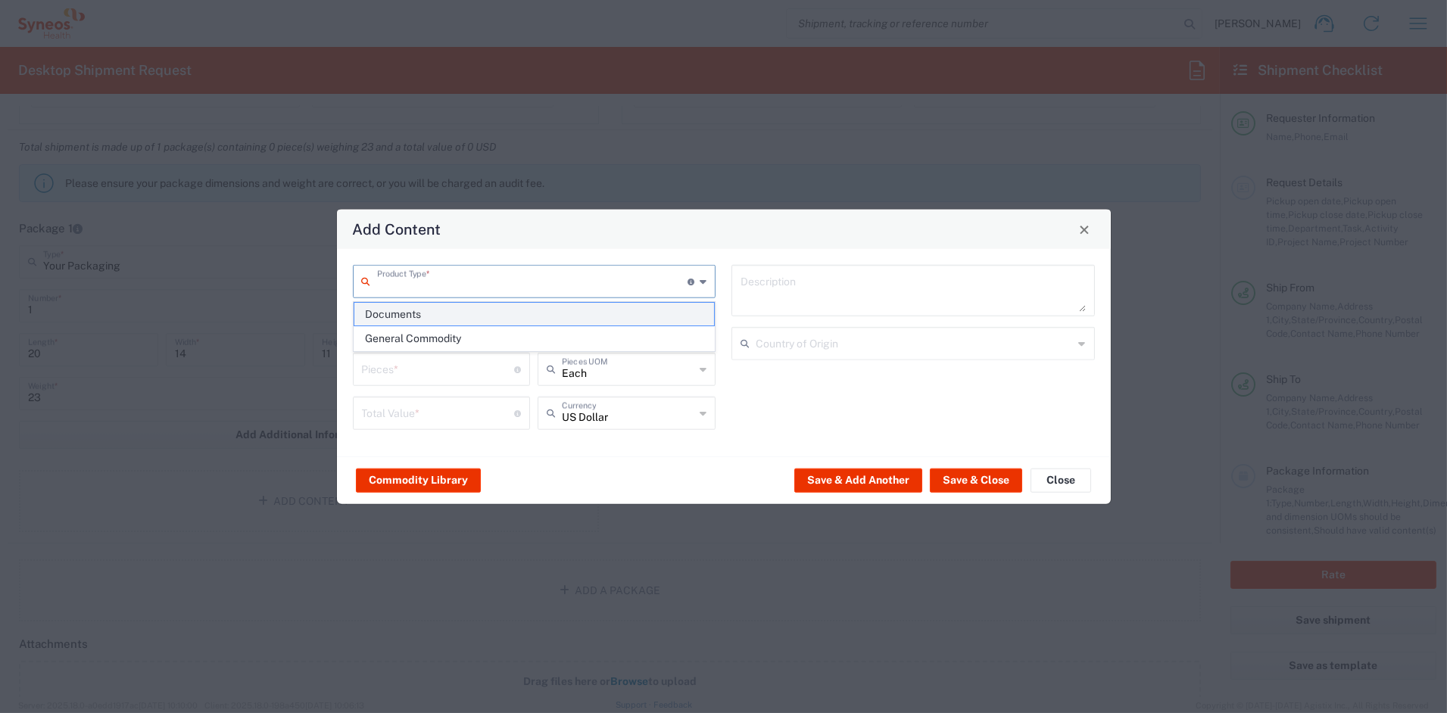
click at [408, 317] on span "Documents" at bounding box center [534, 314] width 360 height 23
type input "Documents"
type input "1"
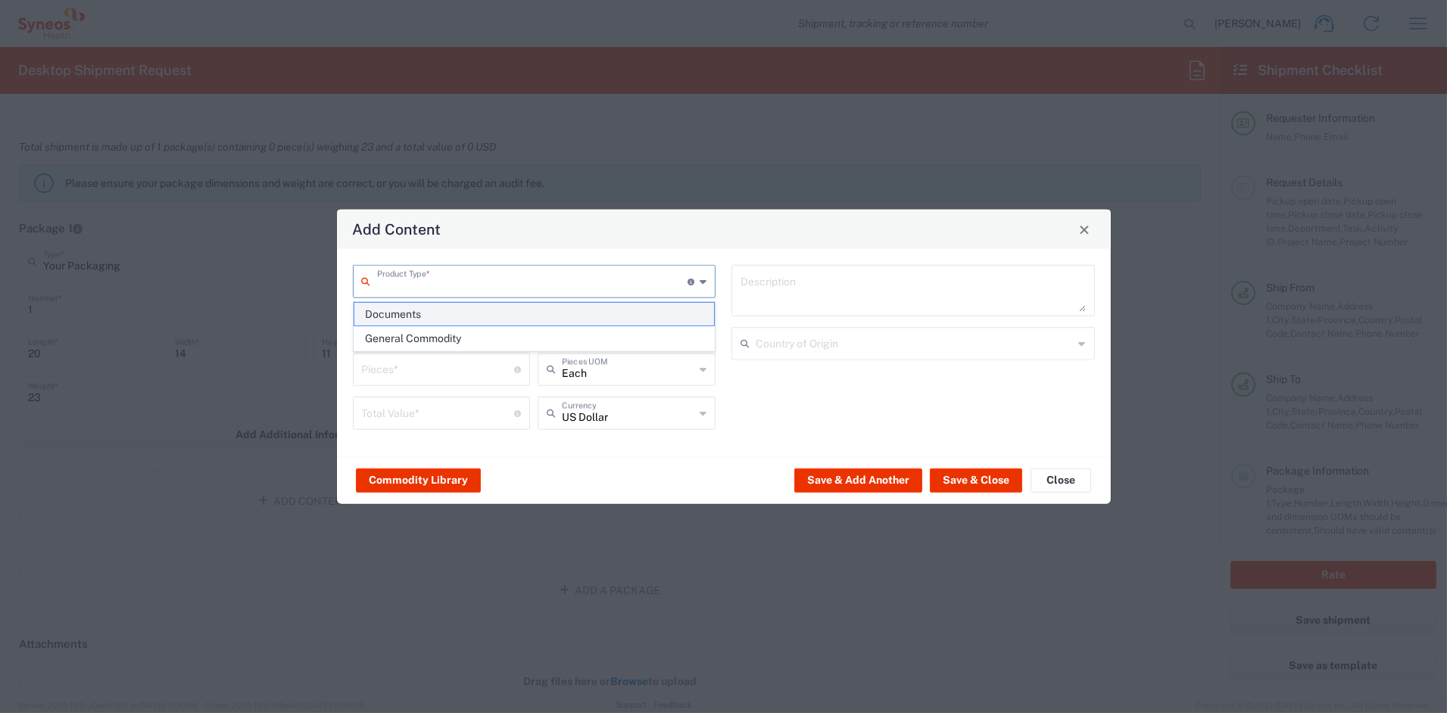
type textarea "Documents"
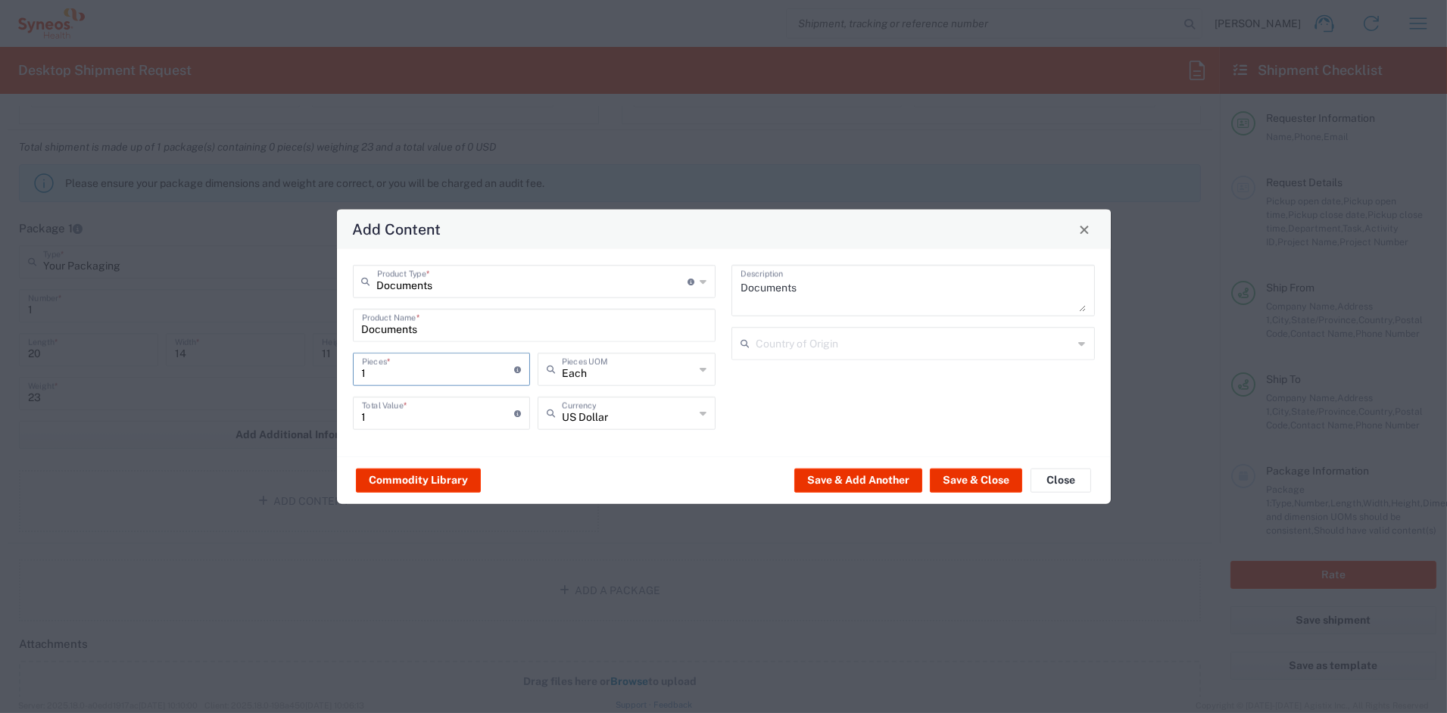
drag, startPoint x: 392, startPoint y: 370, endPoint x: 301, endPoint y: 367, distance: 91.0
click at [301, 367] on div "Add Content Documents Product Type * Document: Paper document generated interna…" at bounding box center [723, 356] width 1447 height 713
type input "8"
type input "88"
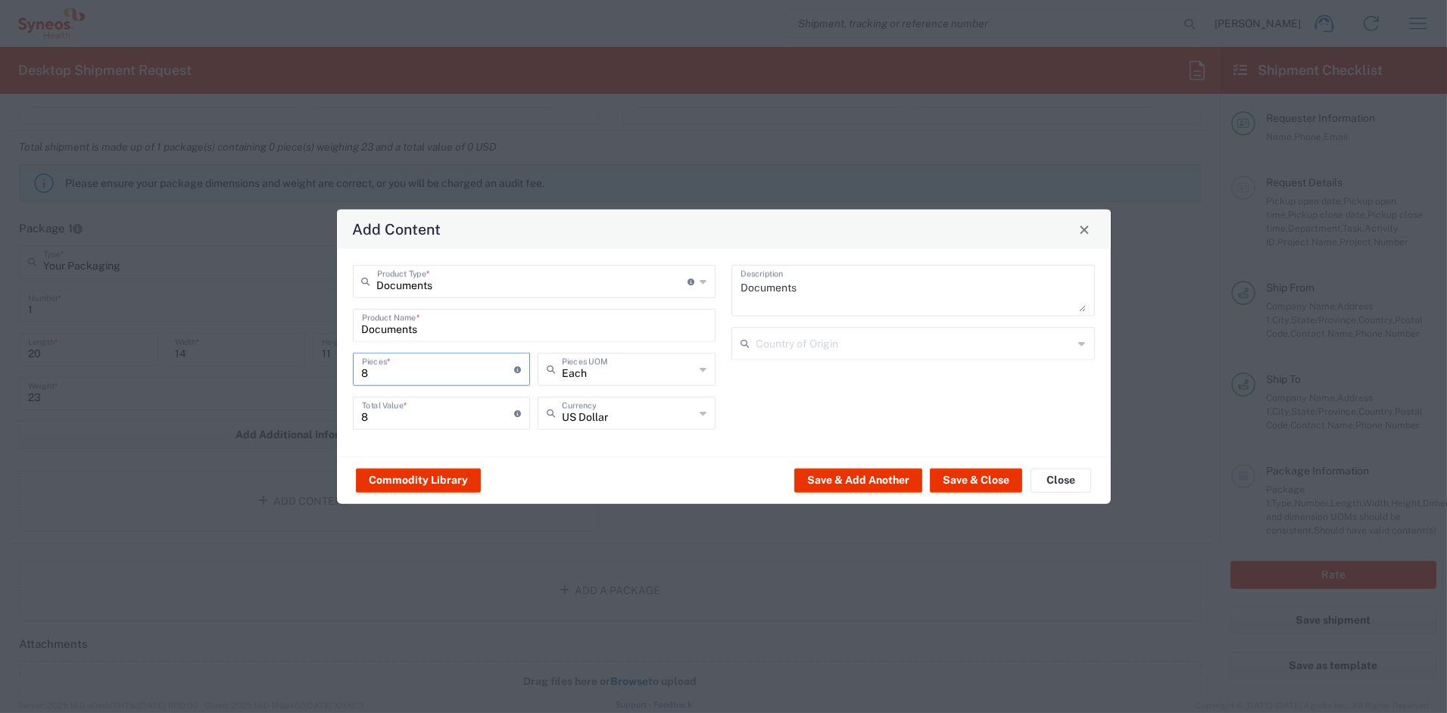
type input "88"
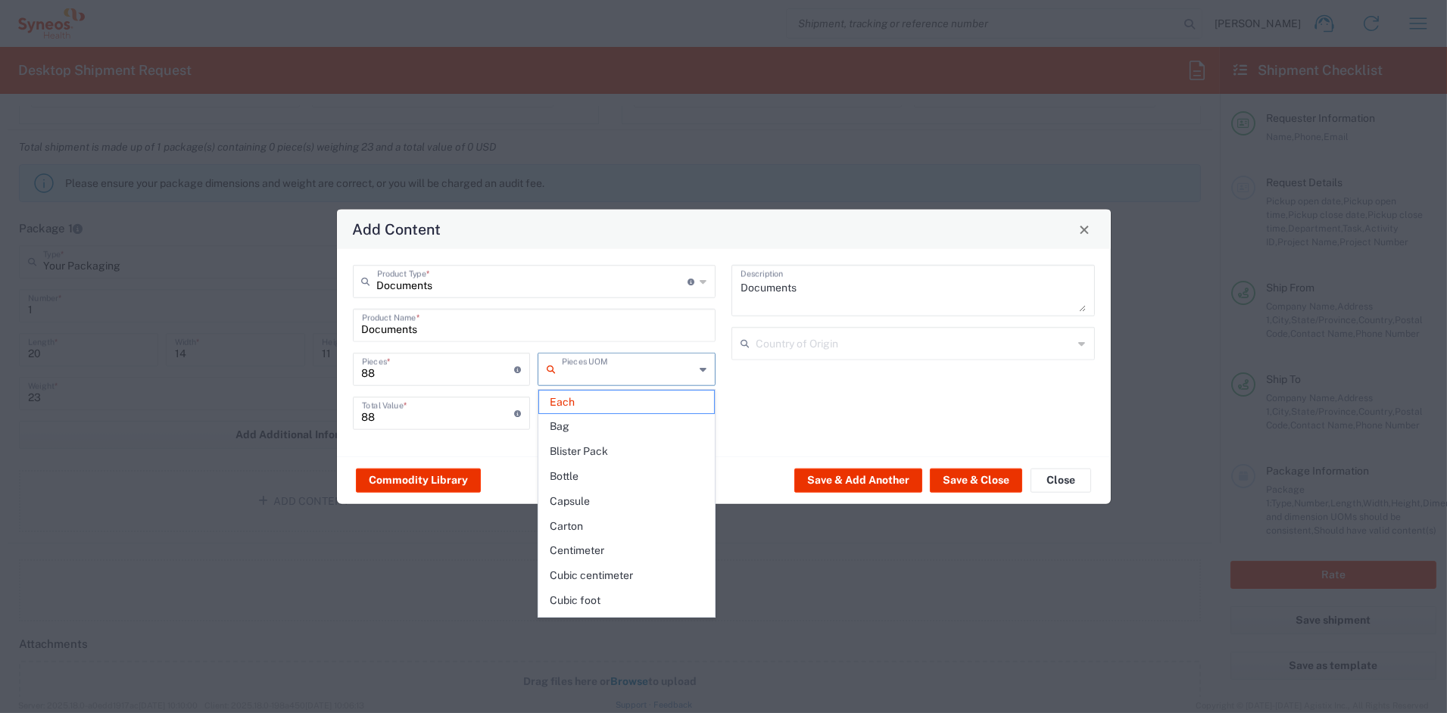
type input "Each"
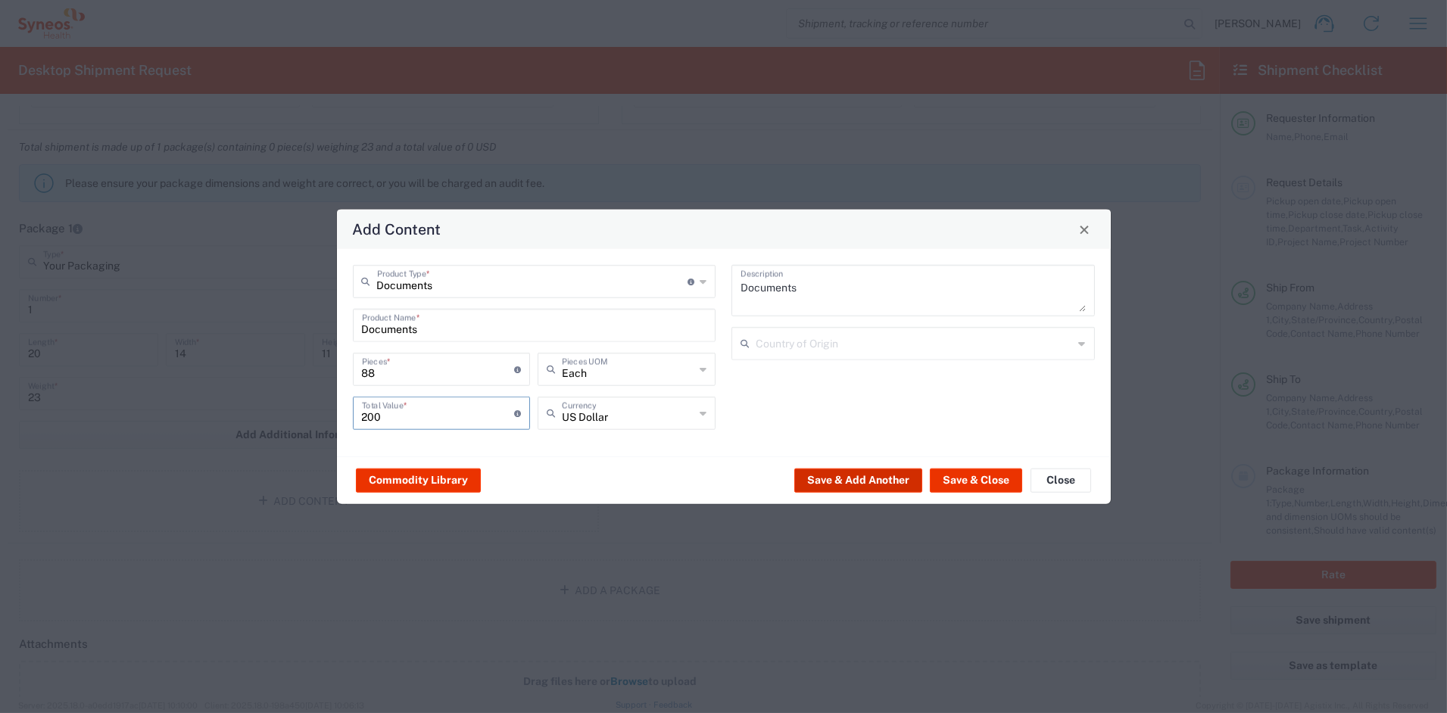
type input "200"
click at [842, 479] on button "Save & Add Another" at bounding box center [859, 480] width 128 height 24
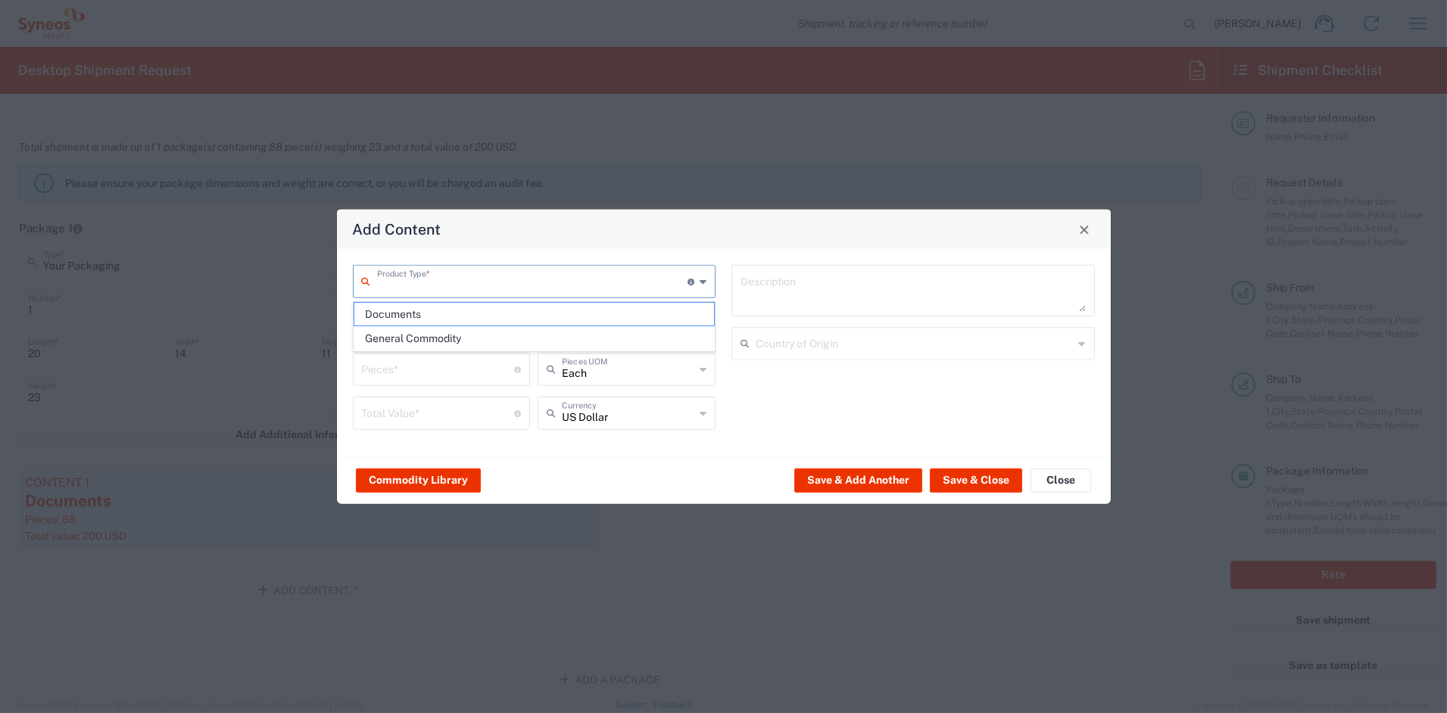
click at [457, 280] on input "text" at bounding box center [532, 280] width 311 height 27
click at [432, 342] on span "General Commodity" at bounding box center [534, 338] width 360 height 23
type input "General Commodity"
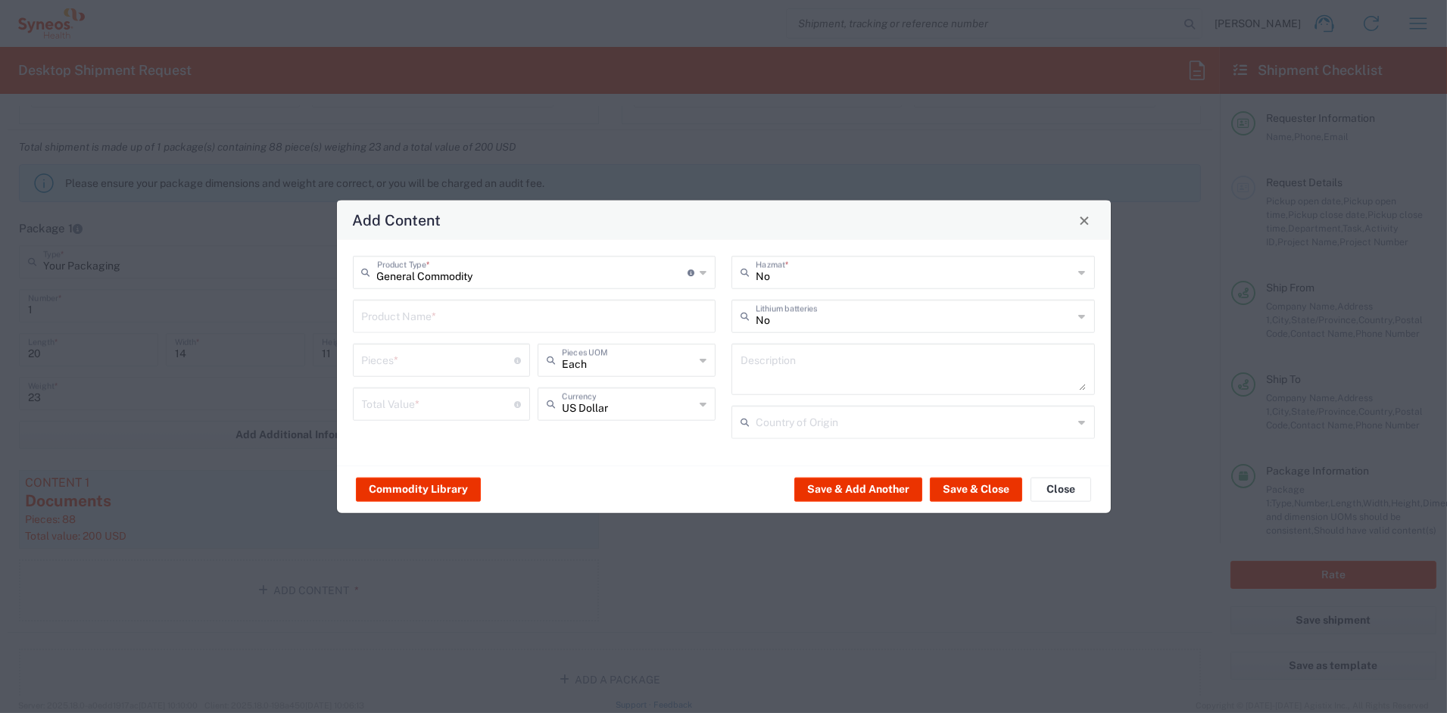
click at [432, 319] on input "text" at bounding box center [534, 315] width 345 height 27
click at [430, 353] on div "CANVAS TOTE BAG" at bounding box center [534, 352] width 361 height 26
type input "CANVAS TOTE BAG"
type input "1"
type textarea "CANVAS TOTE BAG"
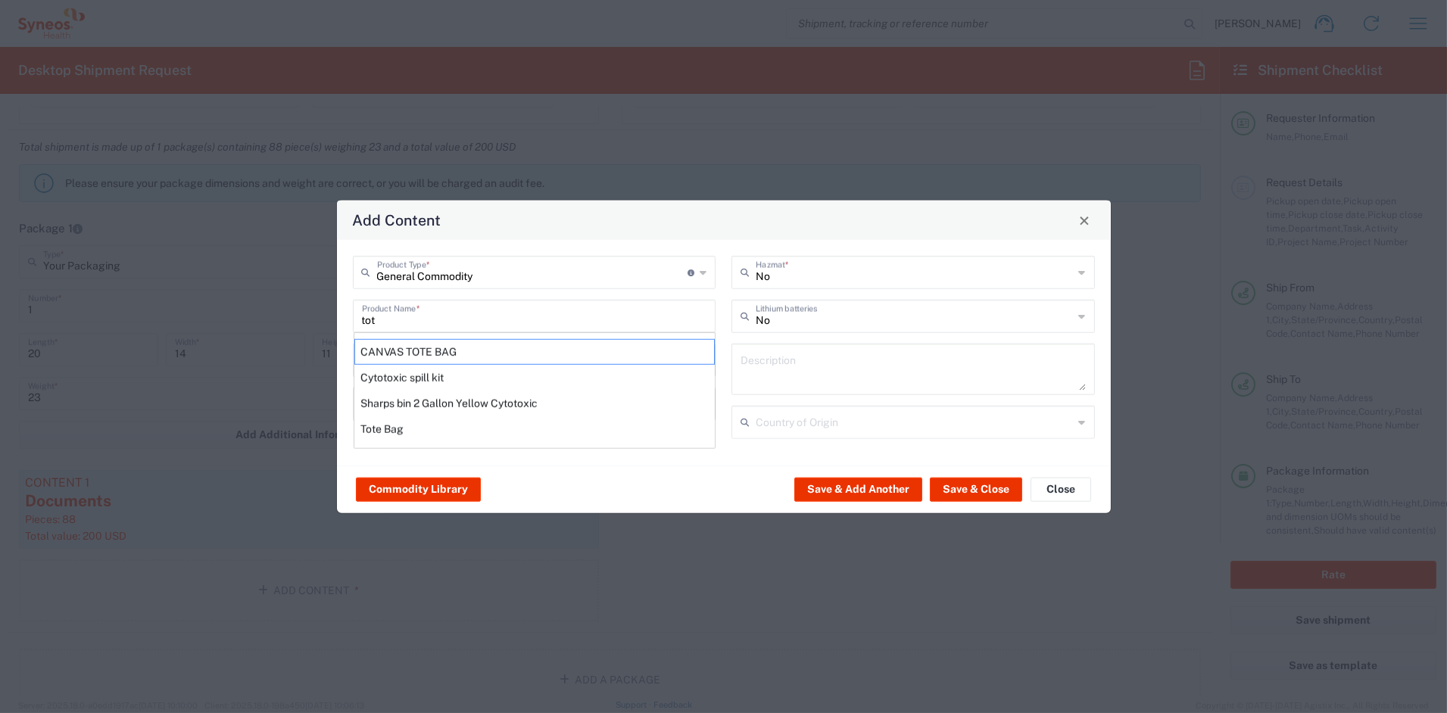
type input "[GEOGRAPHIC_DATA]"
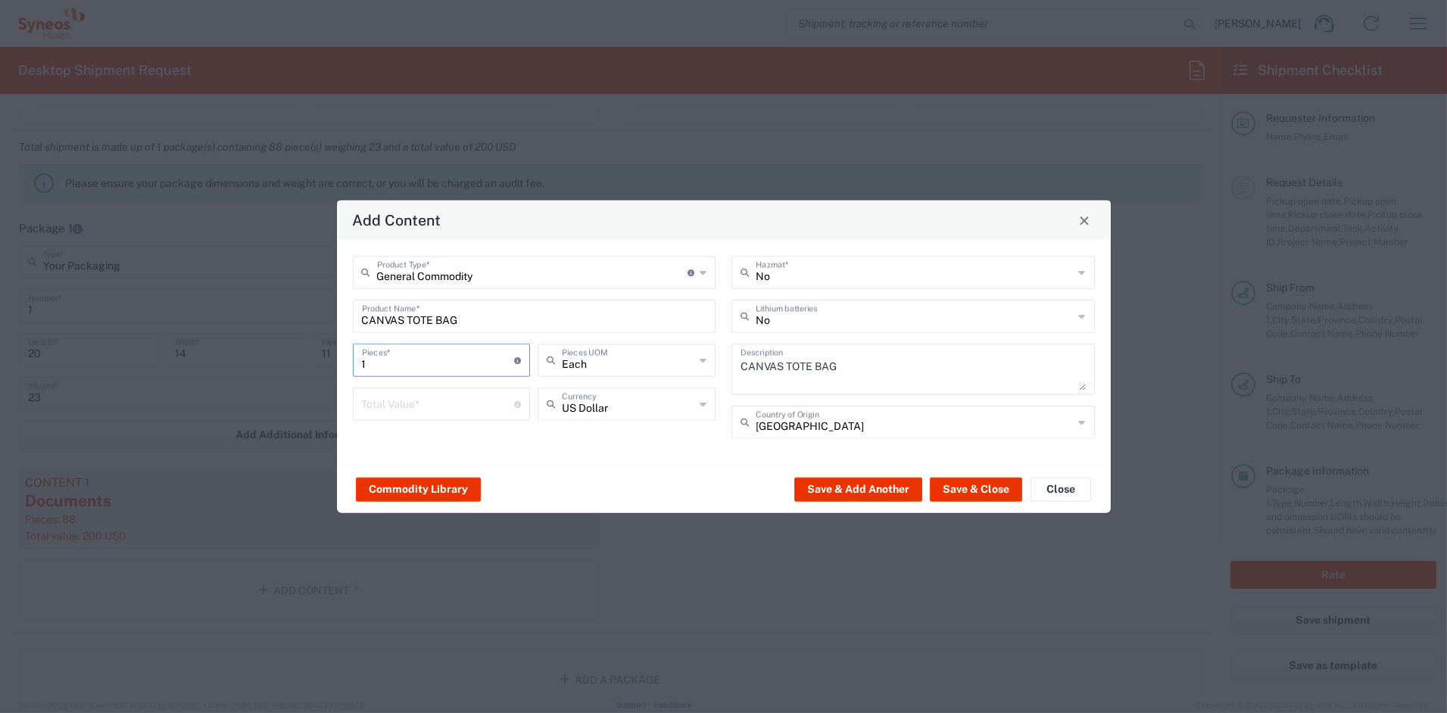
drag, startPoint x: 351, startPoint y: 364, endPoint x: 333, endPoint y: 361, distance: 19.1
click at [332, 362] on div "Add Content General Commodity Product Type * Document: Paper document generated…" at bounding box center [723, 356] width 1447 height 713
type input "4"
click at [415, 414] on input "number" at bounding box center [438, 403] width 153 height 27
type input "40"
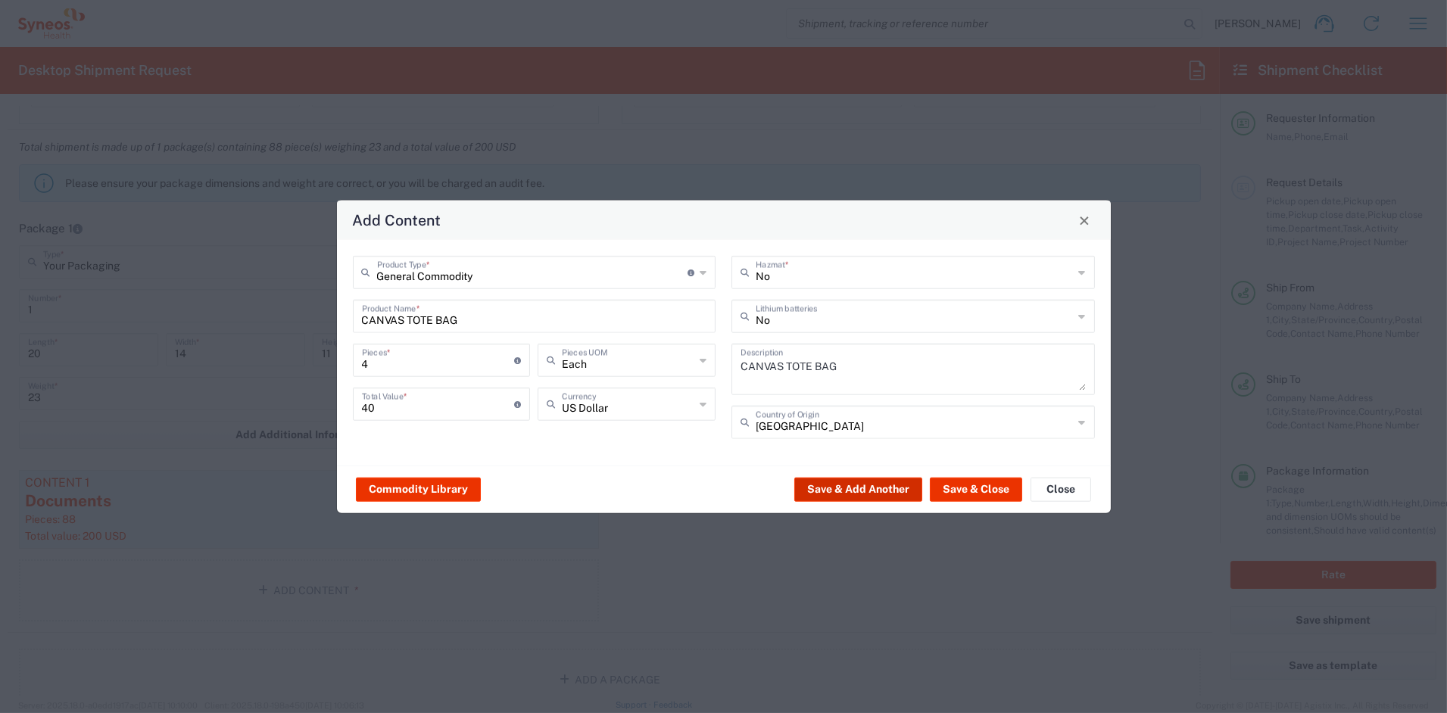
click at [875, 485] on button "Save & Add Another" at bounding box center [859, 489] width 128 height 24
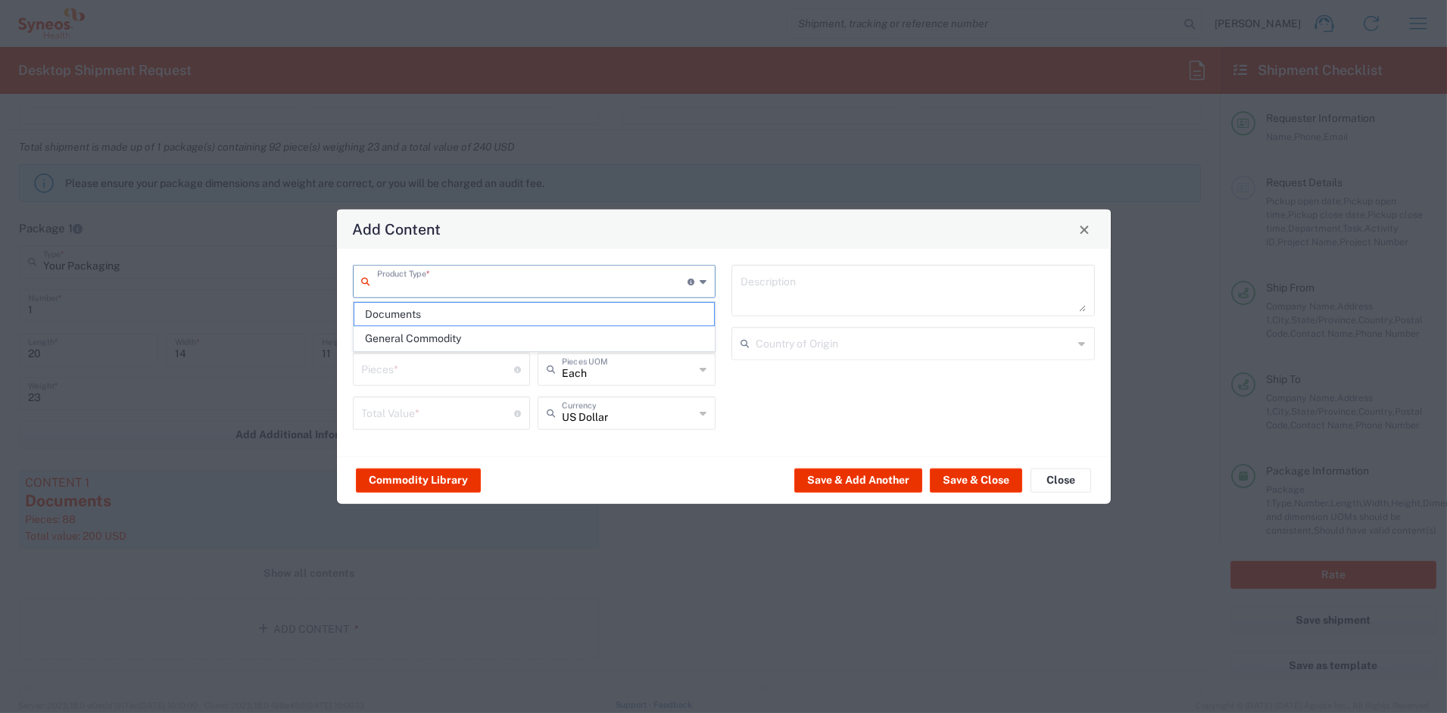
click at [476, 279] on input "text" at bounding box center [532, 280] width 311 height 27
click at [430, 333] on span "General Commodity" at bounding box center [534, 338] width 360 height 23
type input "General Commodity"
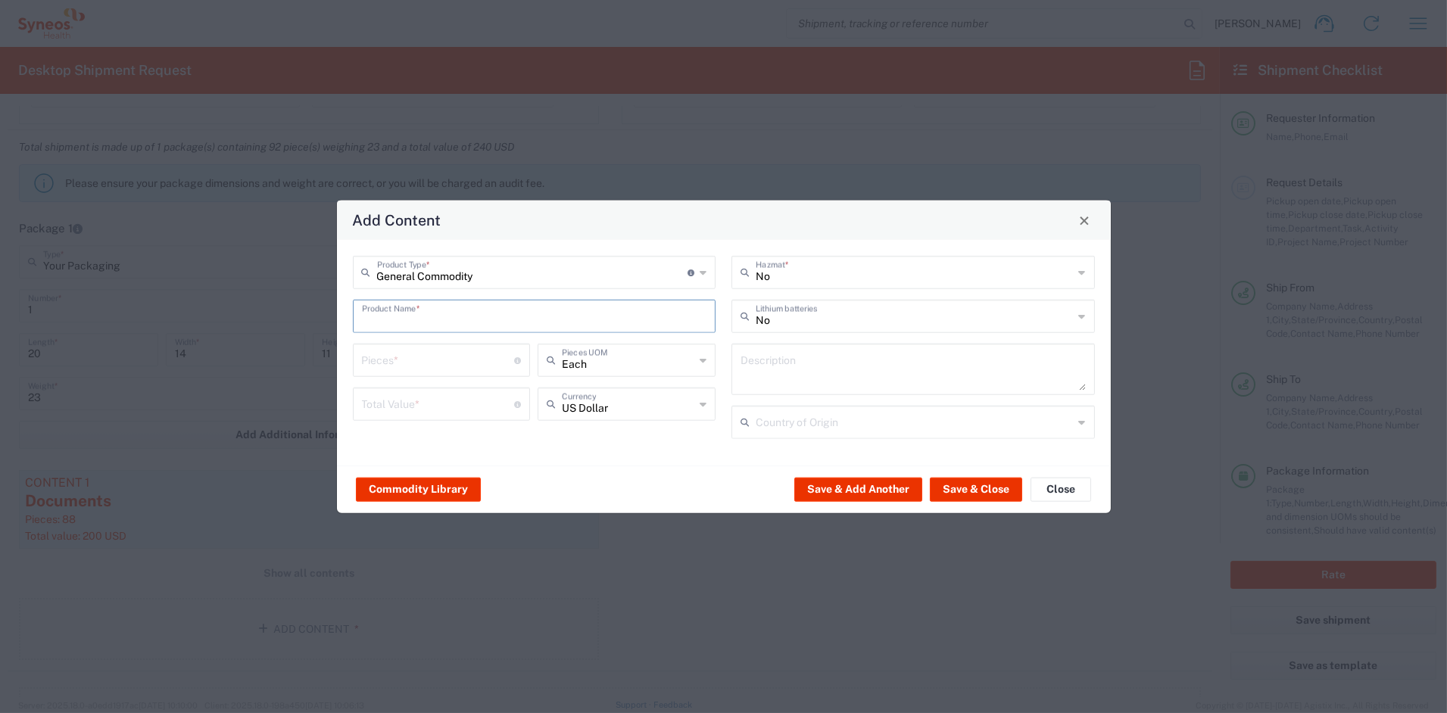
click at [421, 308] on input "text" at bounding box center [534, 315] width 345 height 27
type input "puzzle book"
type input "4"
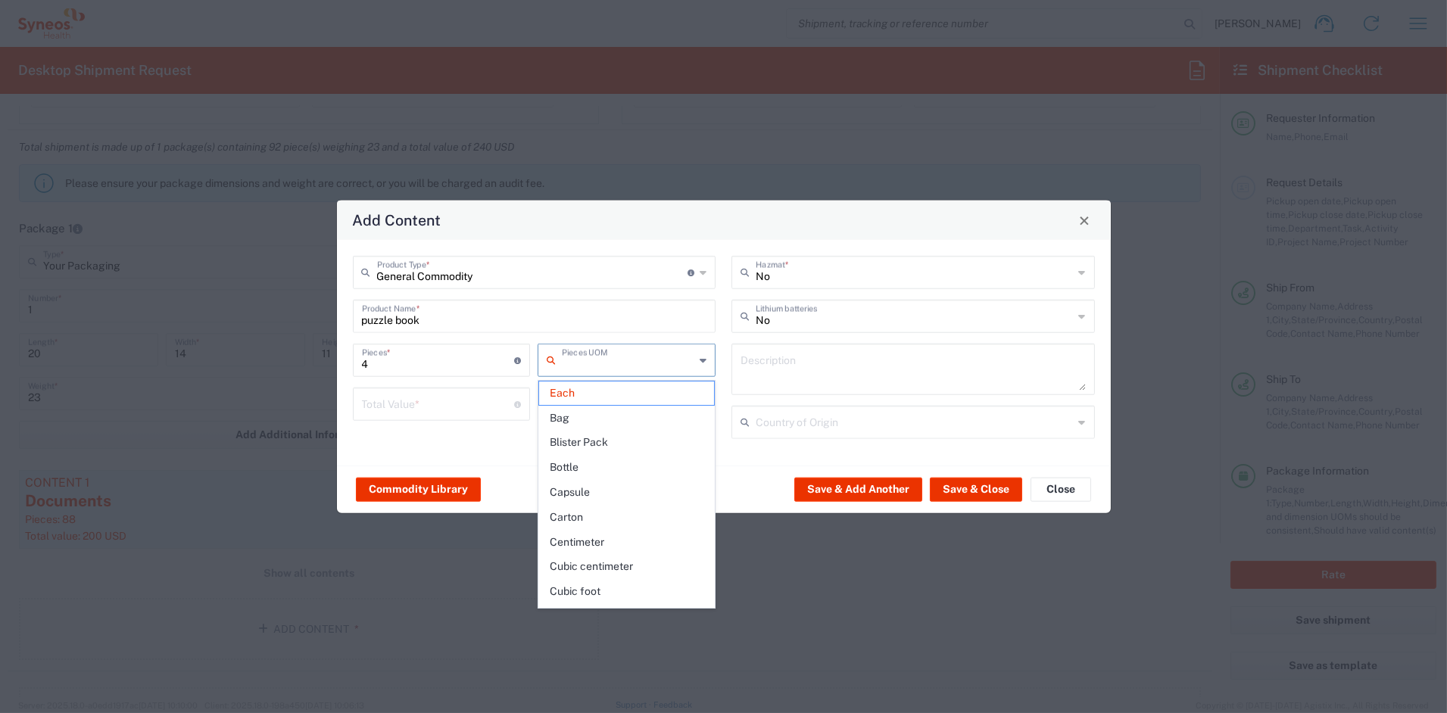
type input "Each"
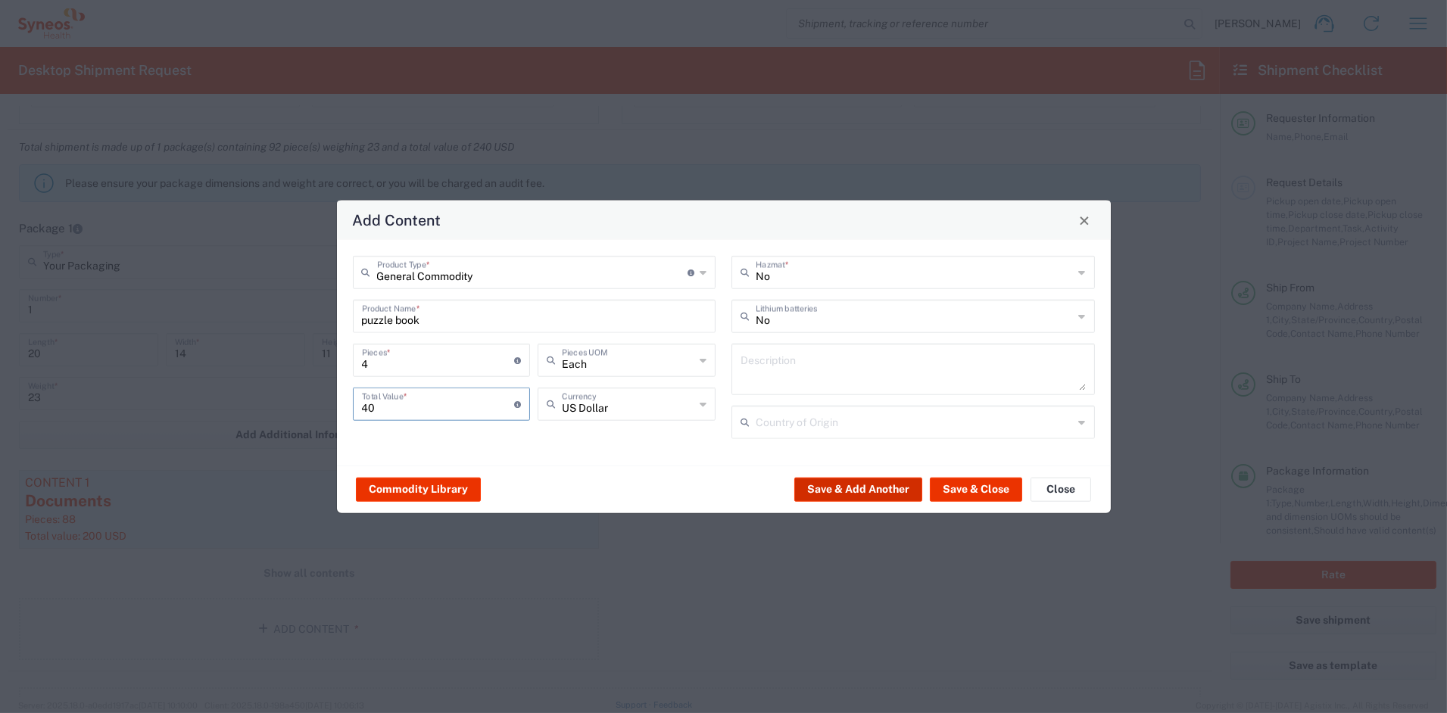
type input "40"
click at [879, 488] on button "Save & Add Another" at bounding box center [859, 489] width 128 height 24
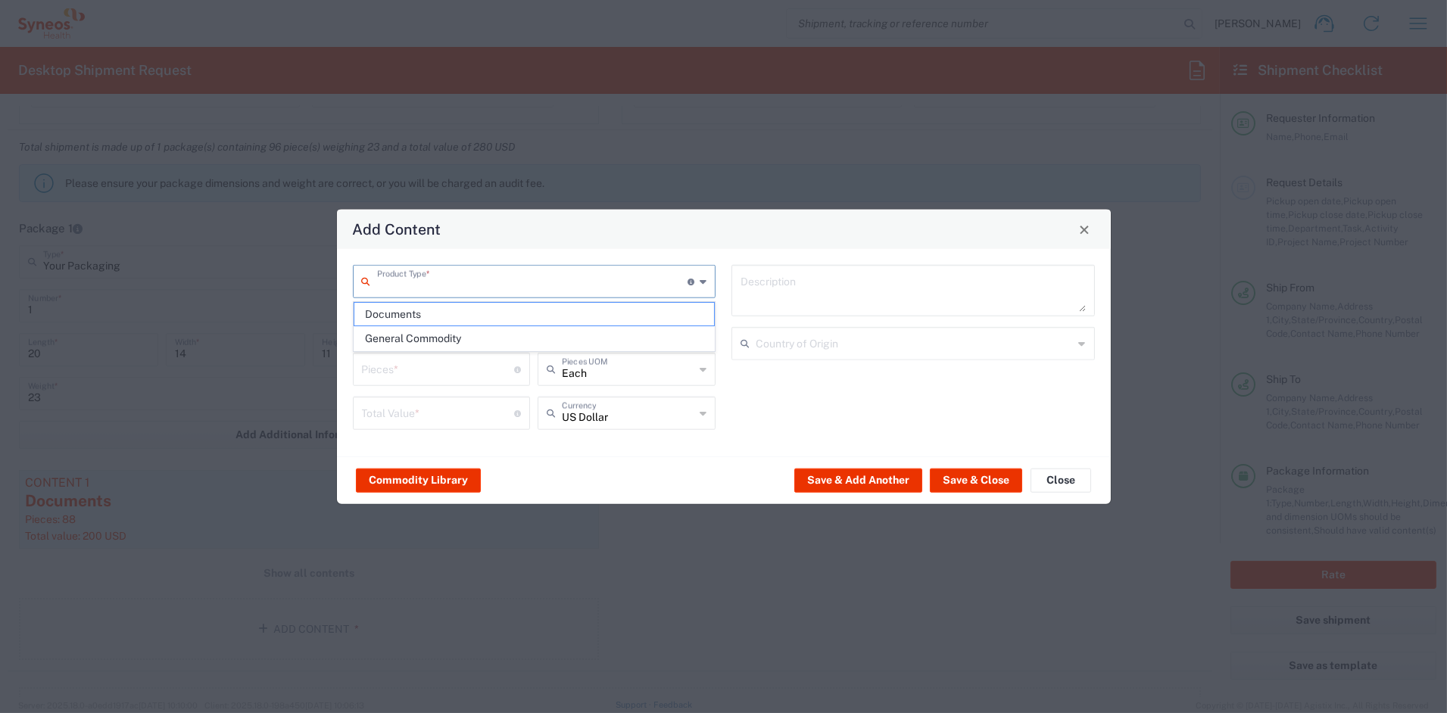
drag, startPoint x: 465, startPoint y: 286, endPoint x: 457, endPoint y: 292, distance: 9.9
click at [461, 286] on input "text" at bounding box center [532, 280] width 311 height 27
click at [423, 337] on span "General Commodity" at bounding box center [534, 338] width 360 height 23
type input "General Commodity"
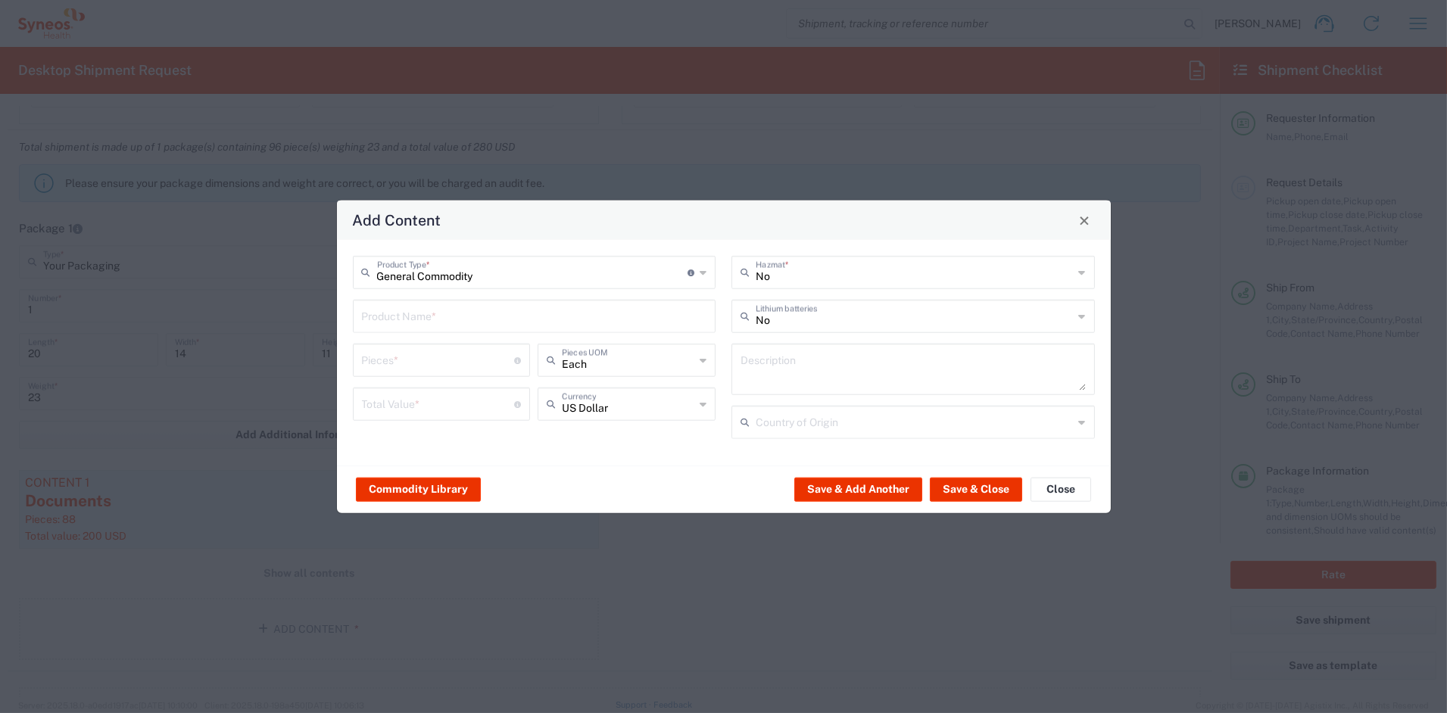
click at [417, 324] on input "text" at bounding box center [534, 315] width 345 height 27
type input "self care kit"
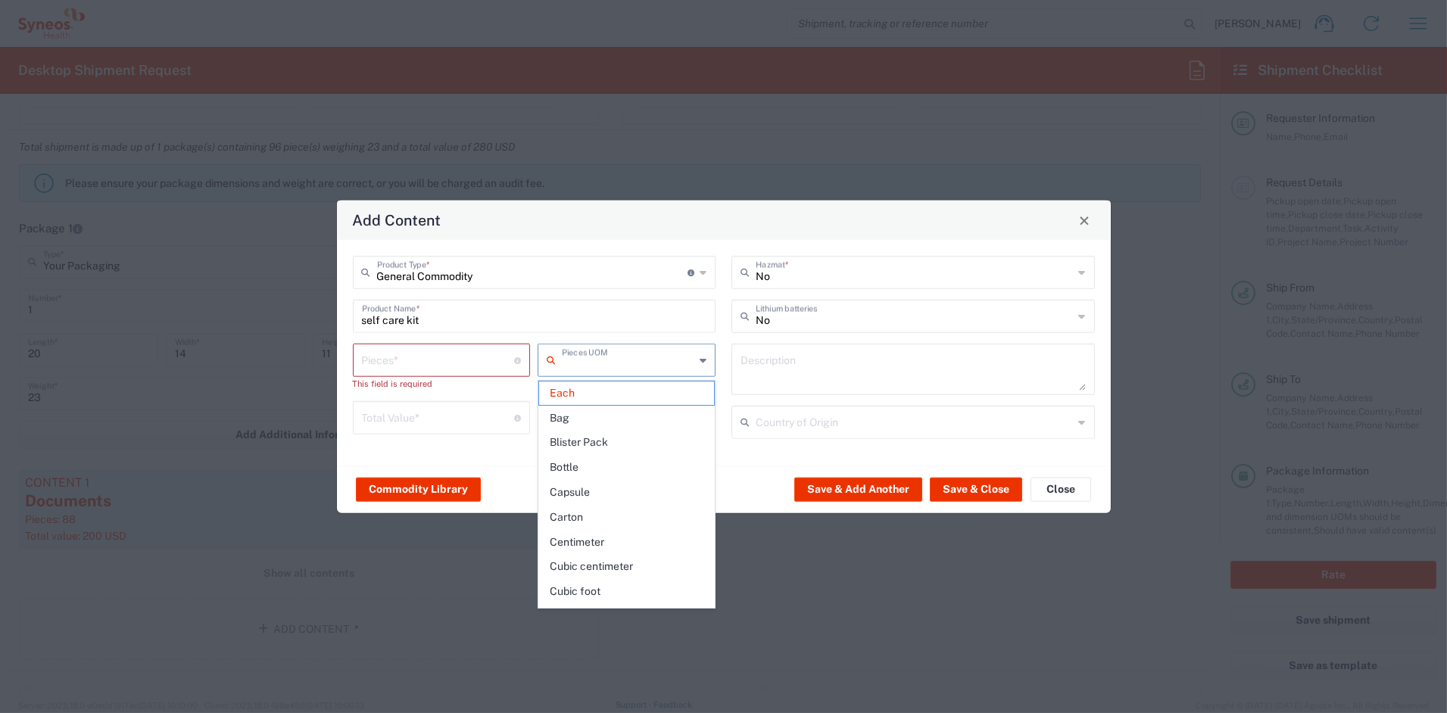
click at [476, 354] on input "number" at bounding box center [438, 359] width 153 height 27
type input "Each"
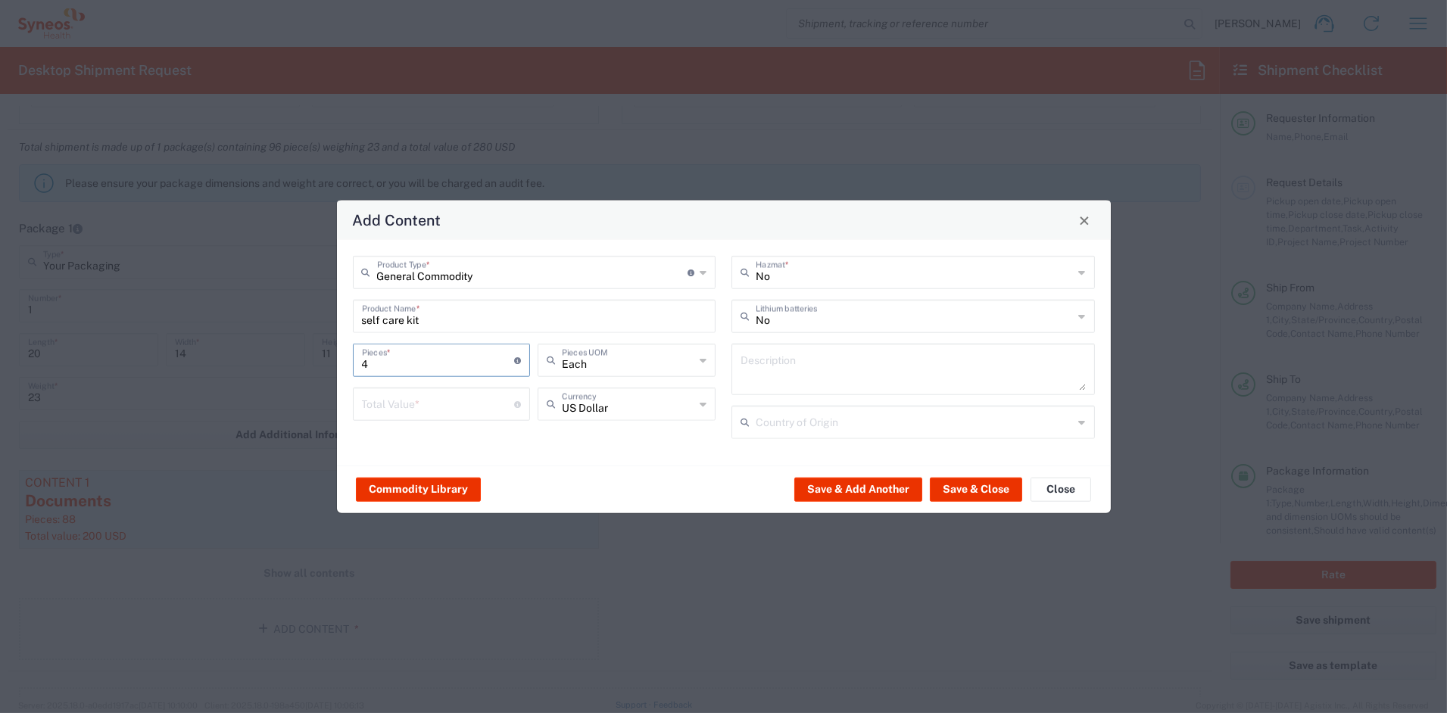
type input "4"
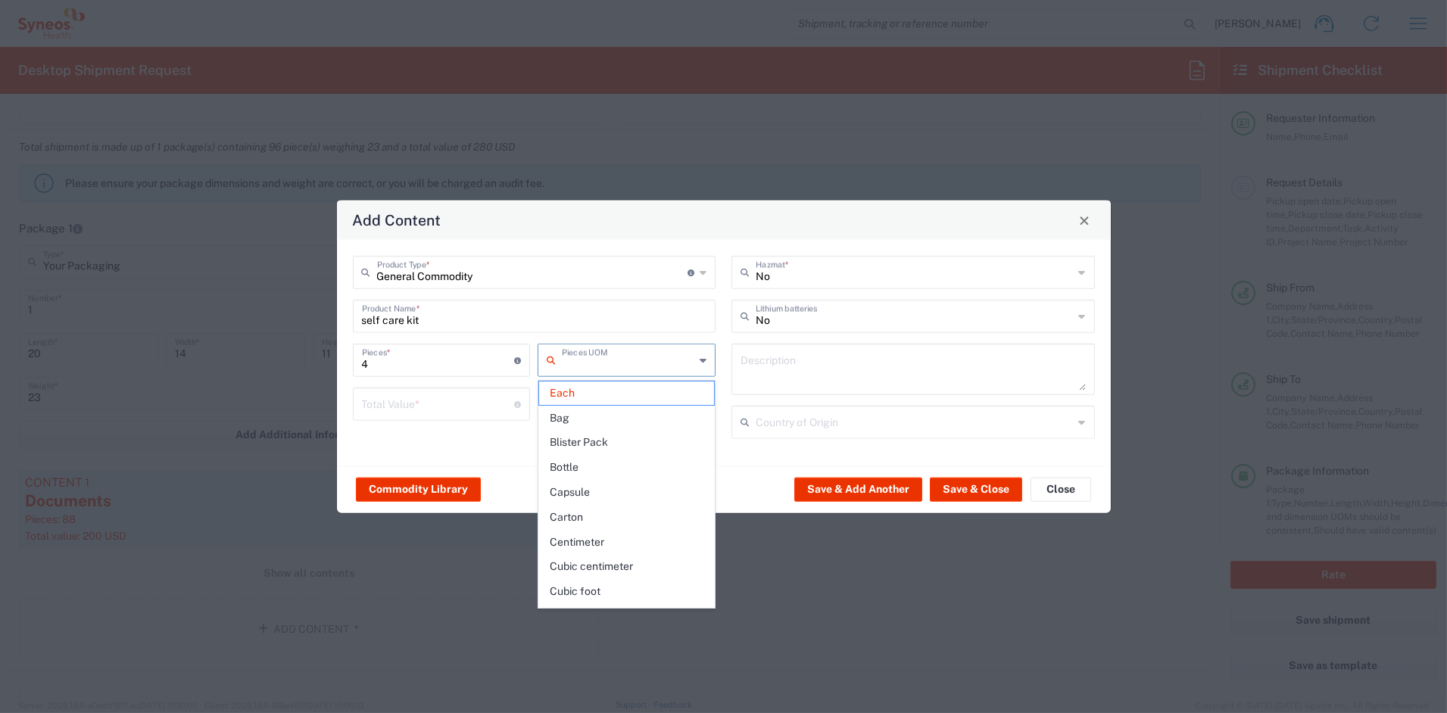
type input "Each"
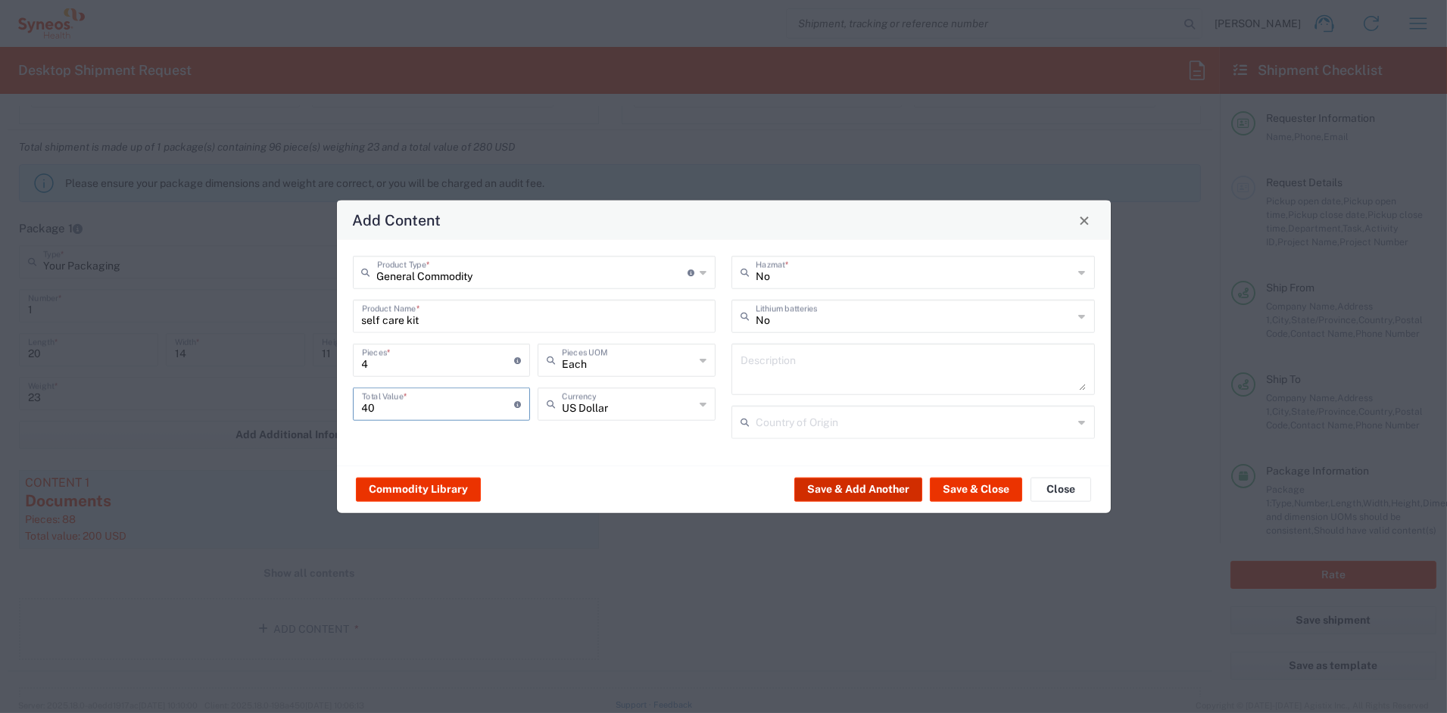
type input "40"
click at [867, 490] on button "Save & Add Another" at bounding box center [859, 489] width 128 height 24
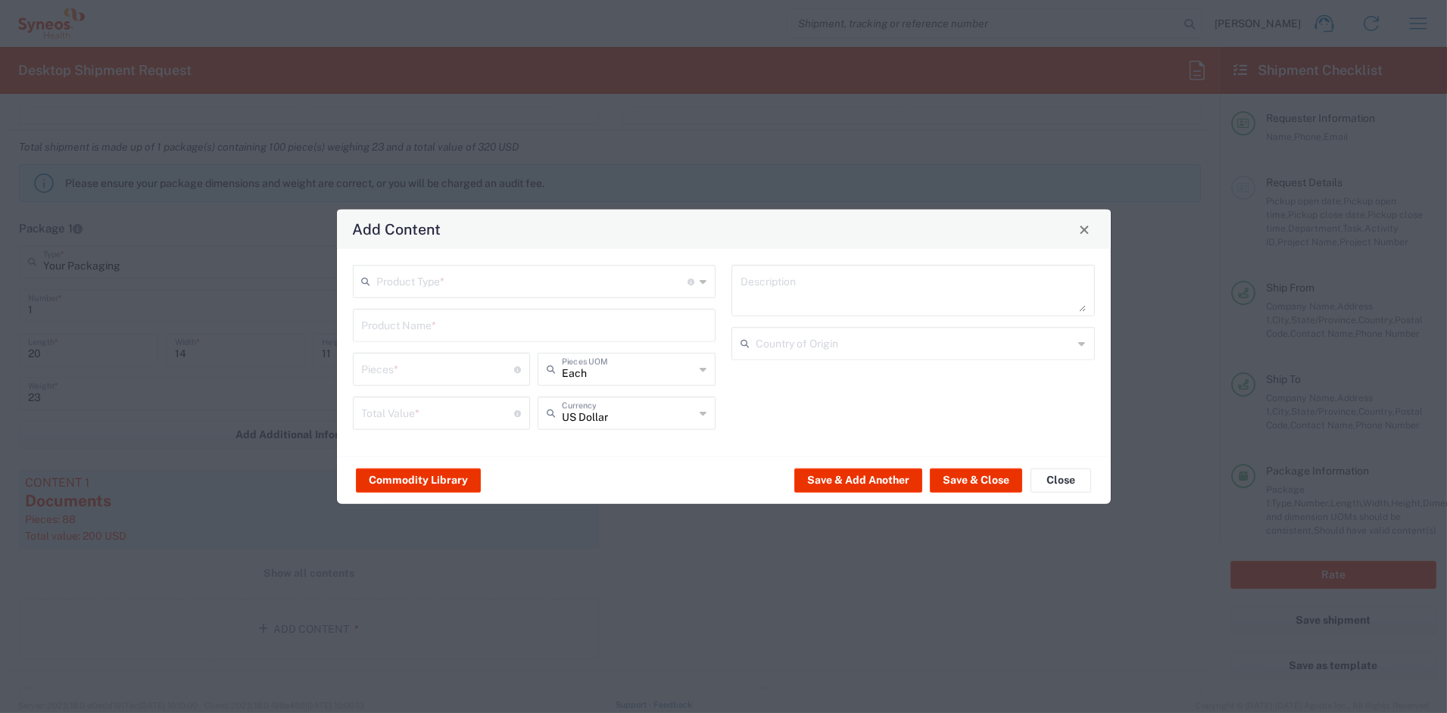
click at [464, 283] on input "text" at bounding box center [532, 280] width 311 height 27
click at [426, 342] on span "General Commodity" at bounding box center [534, 338] width 360 height 23
type input "General Commodity"
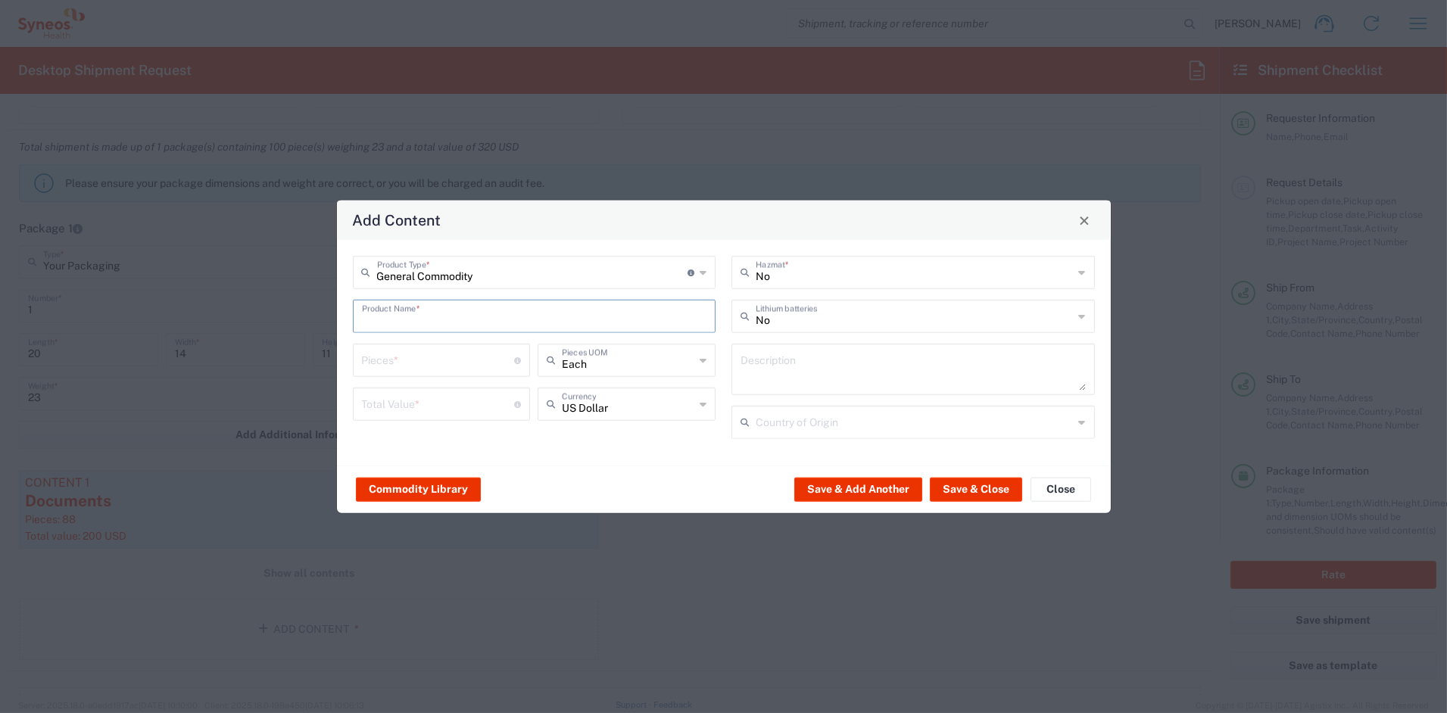
click at [423, 320] on input "text" at bounding box center [534, 315] width 345 height 27
click at [466, 353] on div "LOGO BRANDED FLEECE BLANKET" at bounding box center [534, 352] width 361 height 26
type input "LOGO BRANDED FLEECE BLANKET"
type input "1"
type textarea "KNITTED POLYESTER"
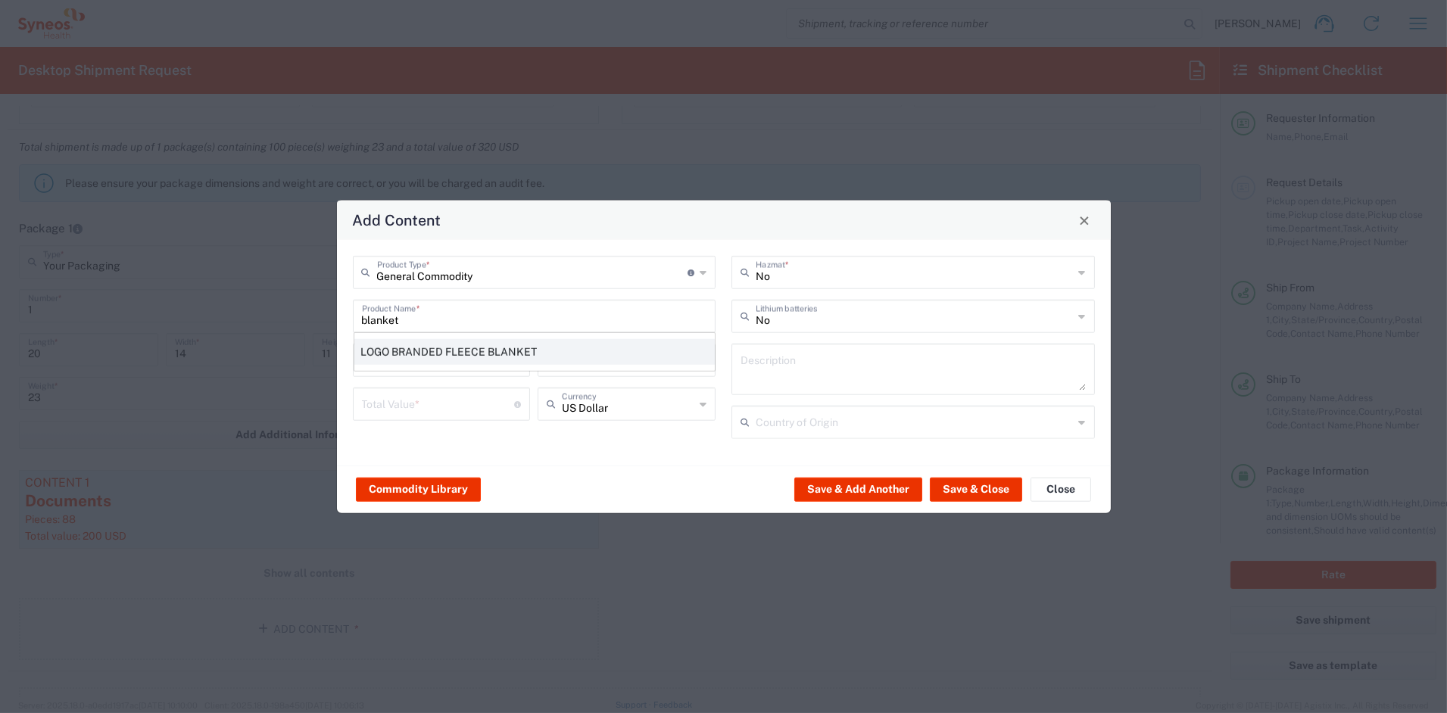
type input "[GEOGRAPHIC_DATA]"
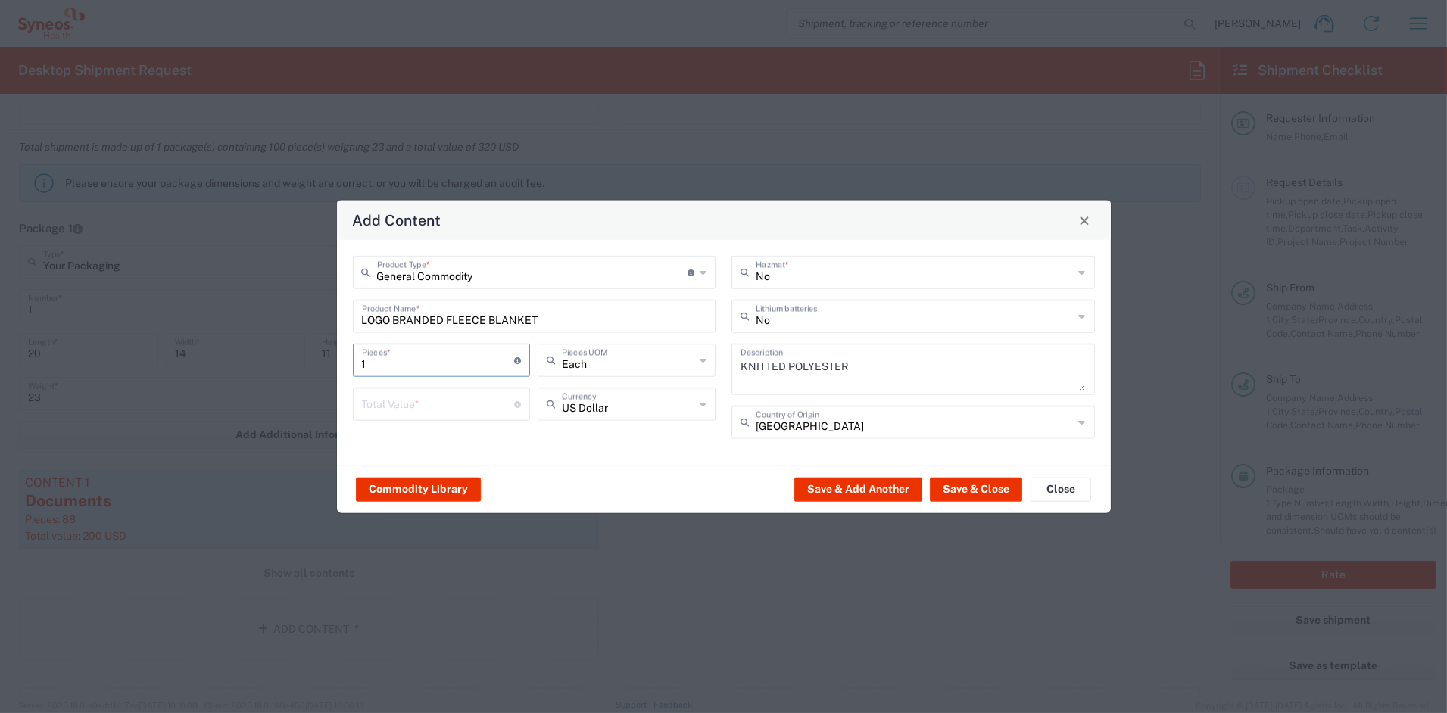
drag, startPoint x: 405, startPoint y: 364, endPoint x: 270, endPoint y: 352, distance: 136.1
click at [270, 352] on div "Add Content General Commodity Product Type * Document: Paper document generated…" at bounding box center [723, 356] width 1447 height 713
type input "4"
click at [381, 401] on input "number" at bounding box center [438, 403] width 153 height 27
type input "40"
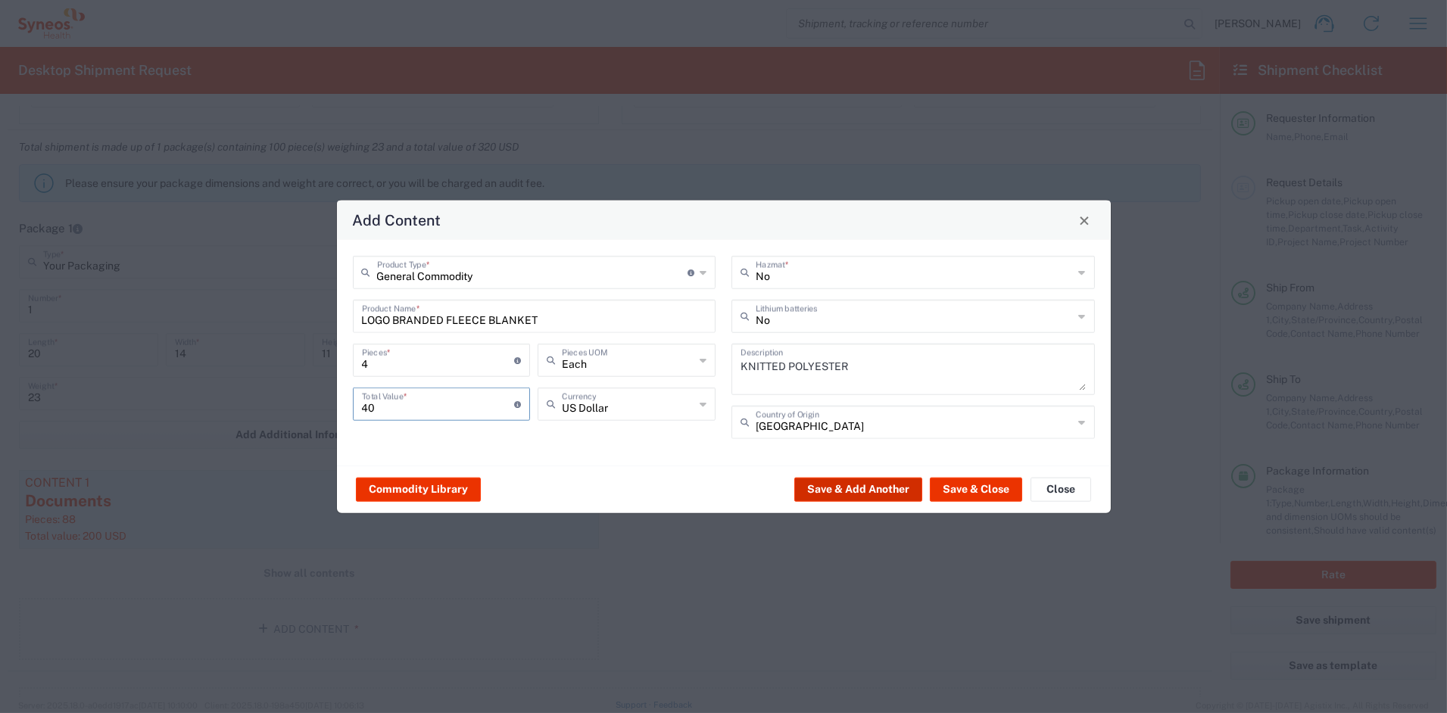
click at [849, 488] on button "Save & Add Another" at bounding box center [859, 489] width 128 height 24
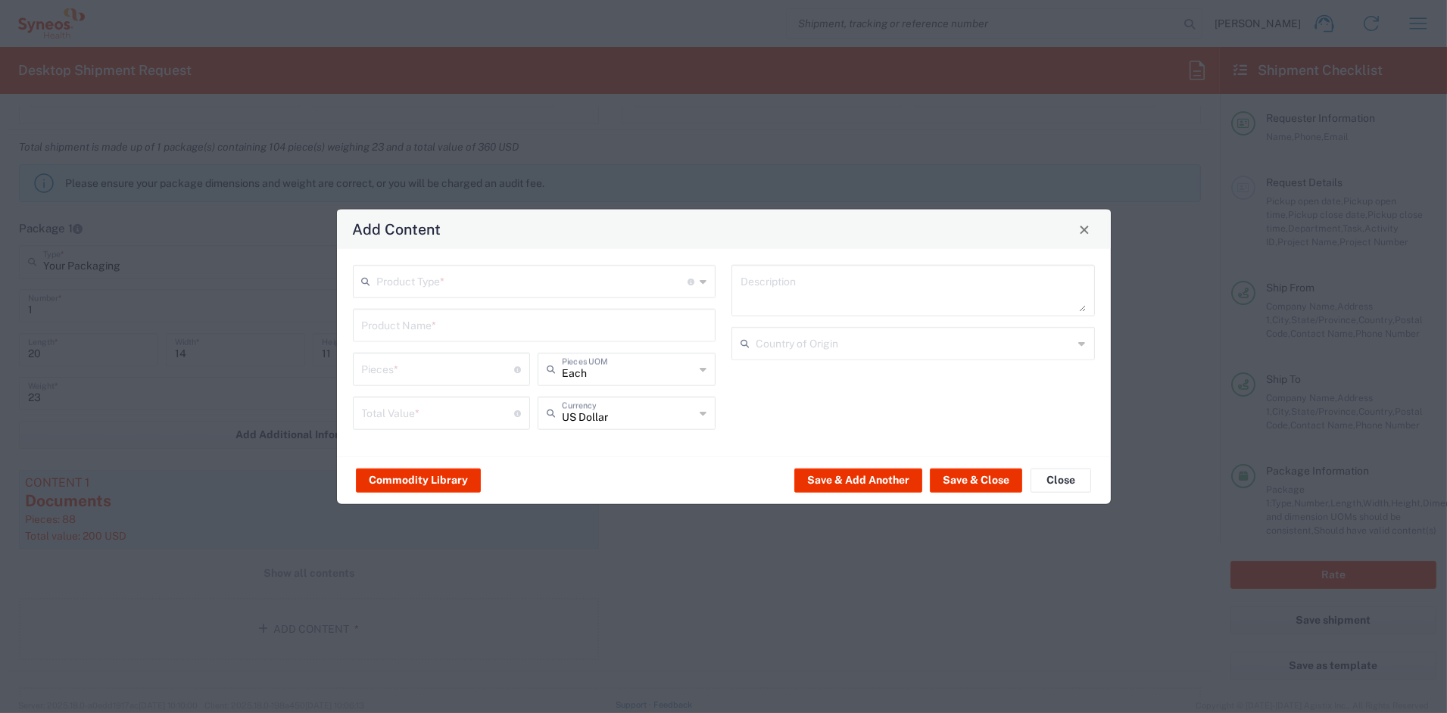
click at [448, 286] on input "text" at bounding box center [532, 280] width 311 height 27
drag, startPoint x: 439, startPoint y: 342, endPoint x: 425, endPoint y: 329, distance: 19.3
click at [430, 339] on span "General Commodity" at bounding box center [534, 338] width 360 height 23
type input "General Commodity"
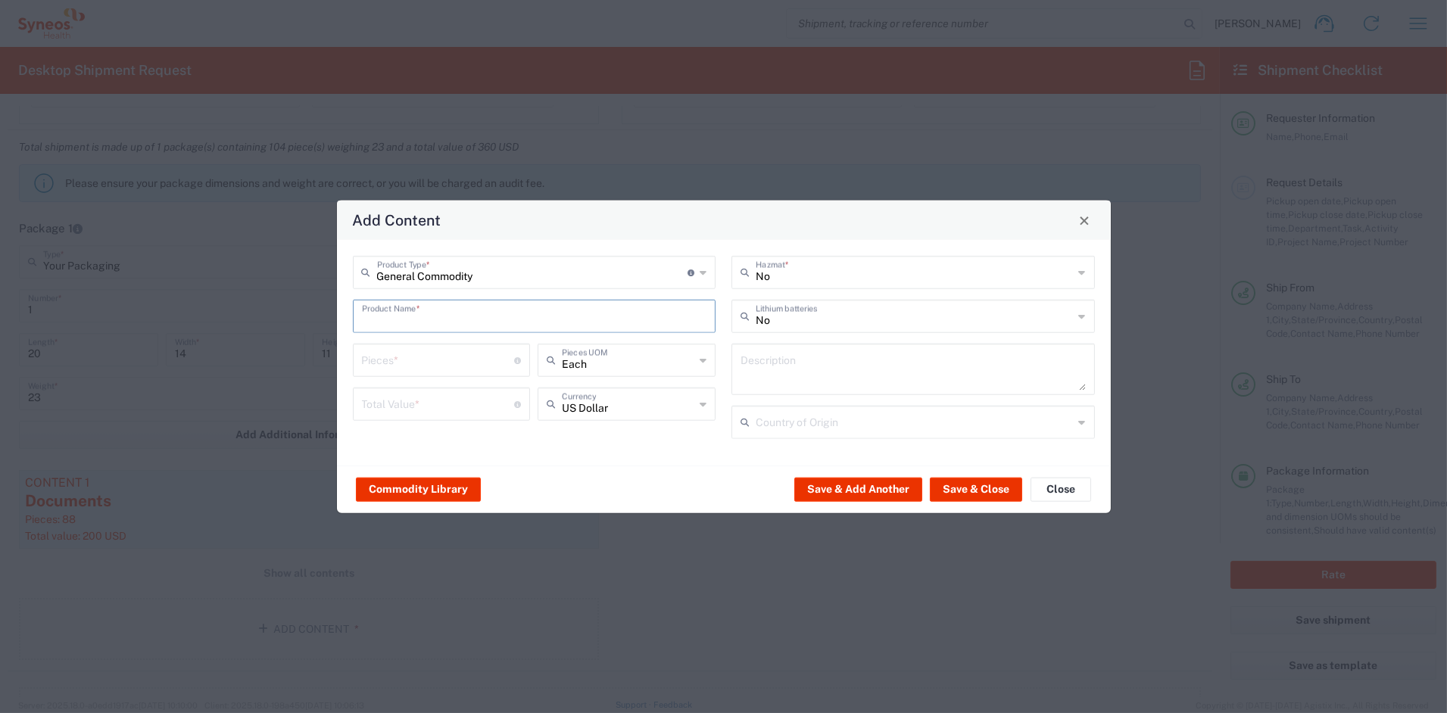
click at [420, 319] on input "text" at bounding box center [534, 315] width 345 height 27
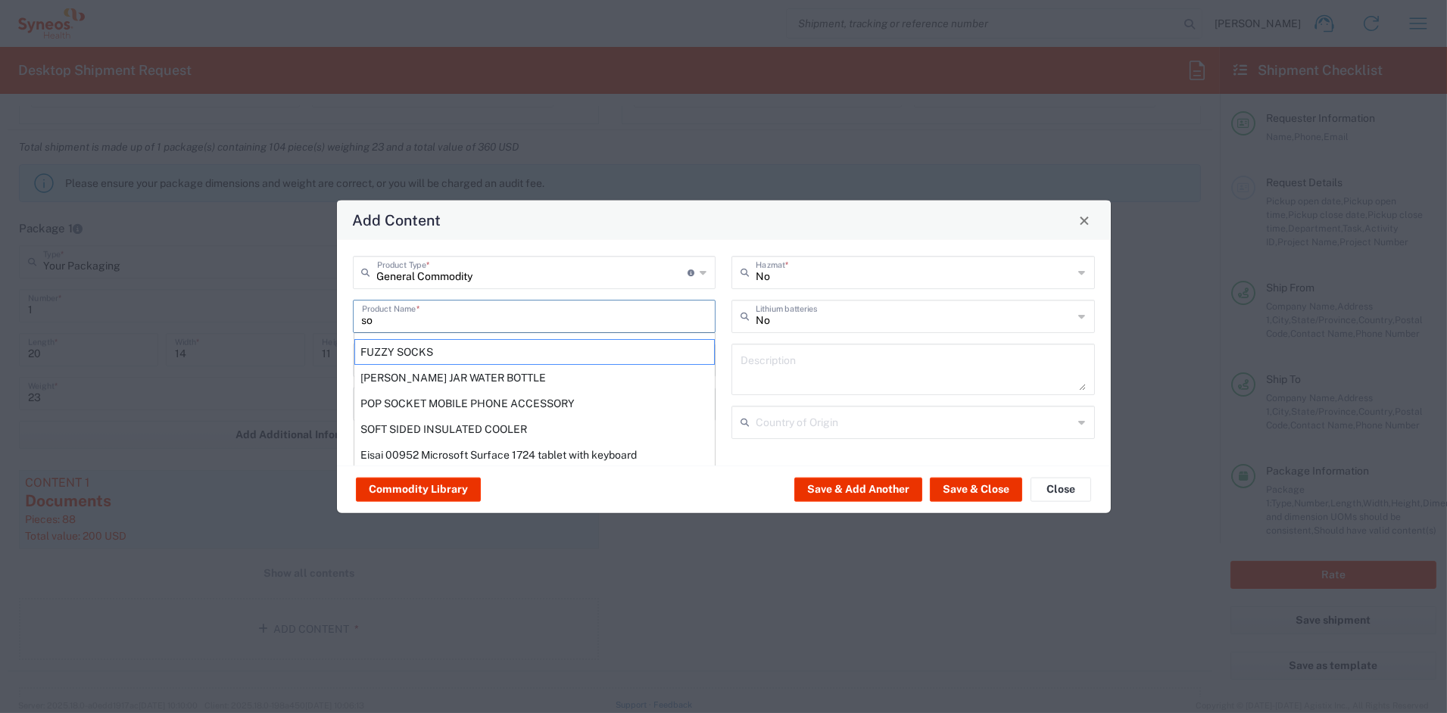
click at [432, 349] on div "FUZZY SOCKS" at bounding box center [534, 352] width 361 height 26
type input "FUZZY SOCKS"
type input "1"
type textarea "COTTON BLEND"
type input "[GEOGRAPHIC_DATA]"
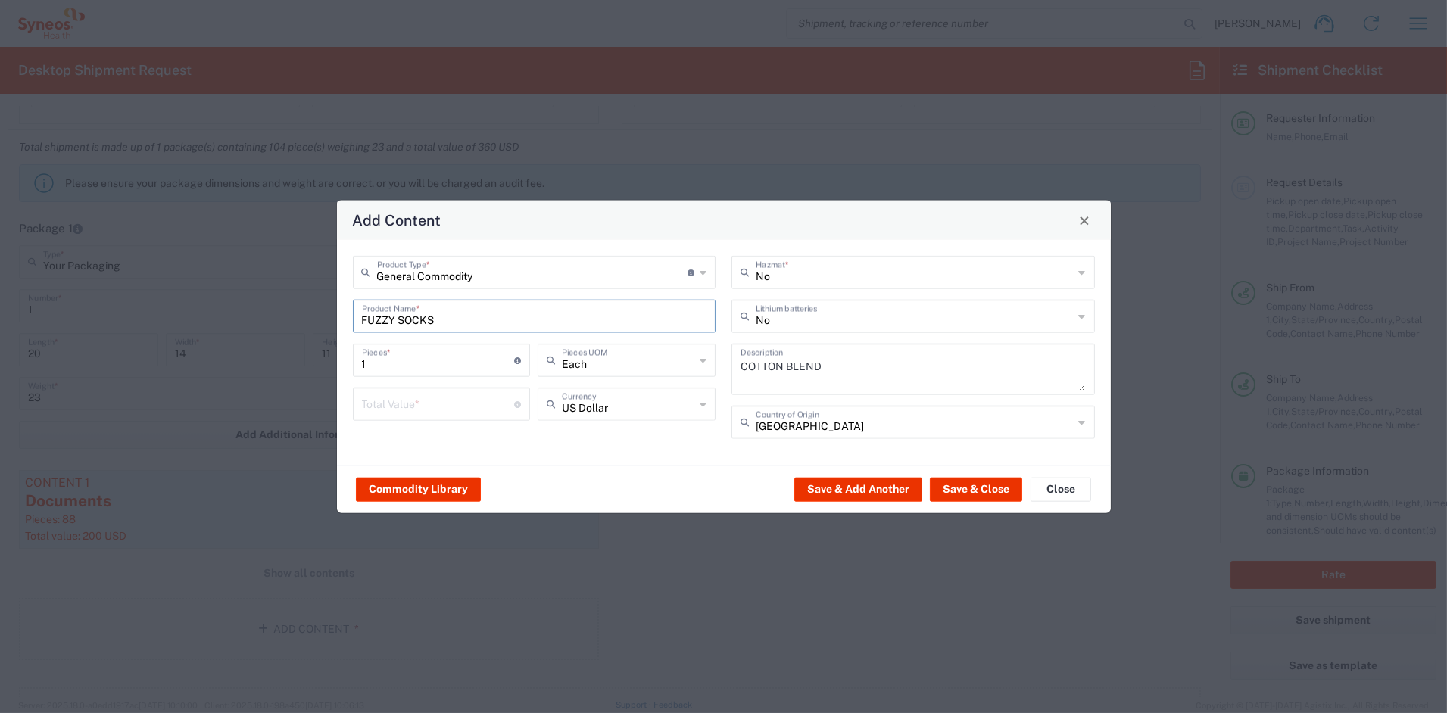
click at [407, 364] on input "1" at bounding box center [438, 359] width 153 height 27
type input "4"
click at [420, 410] on input "number" at bounding box center [438, 403] width 153 height 27
type input "20"
click at [979, 492] on button "Save & Close" at bounding box center [976, 489] width 92 height 24
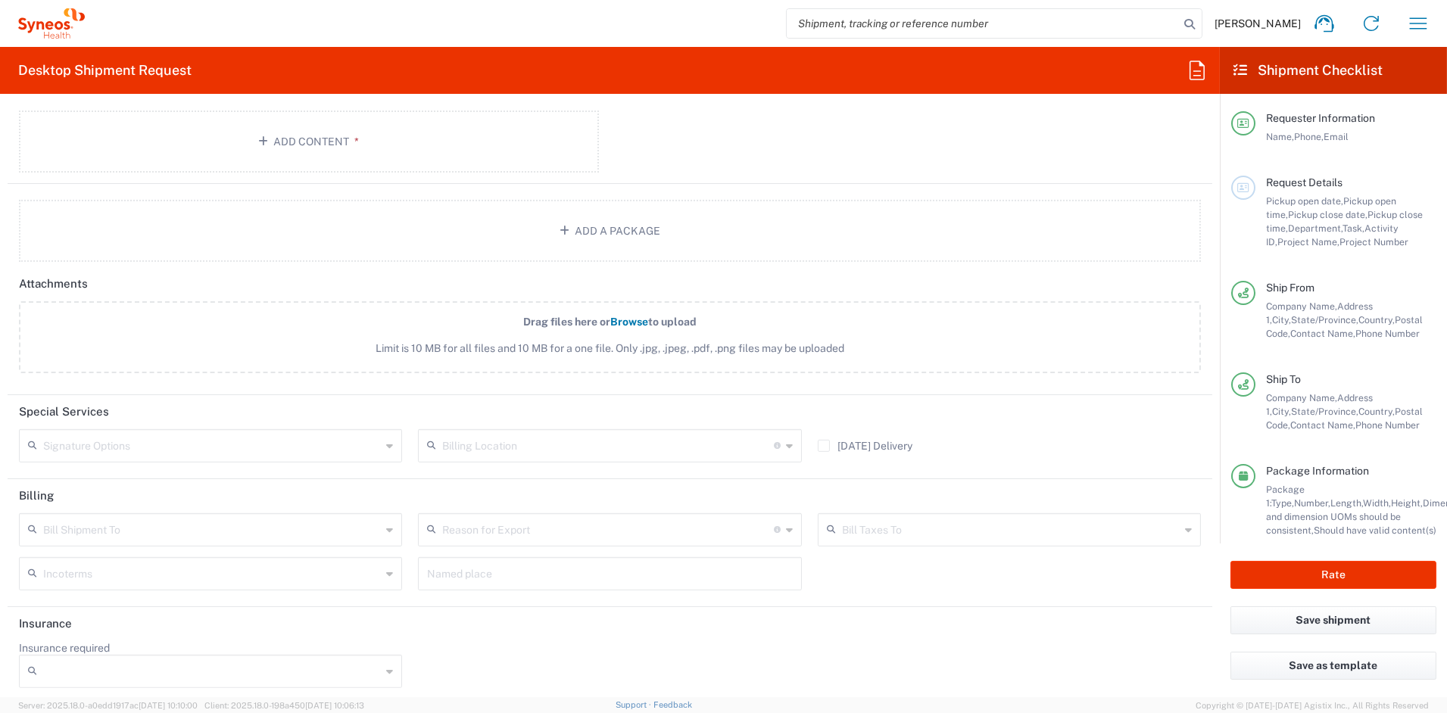
scroll to position [1737, 0]
click at [308, 442] on input "text" at bounding box center [212, 441] width 338 height 27
click at [173, 470] on span "Adult Signature Required" at bounding box center [208, 471] width 376 height 23
type input "Adult Signature Required"
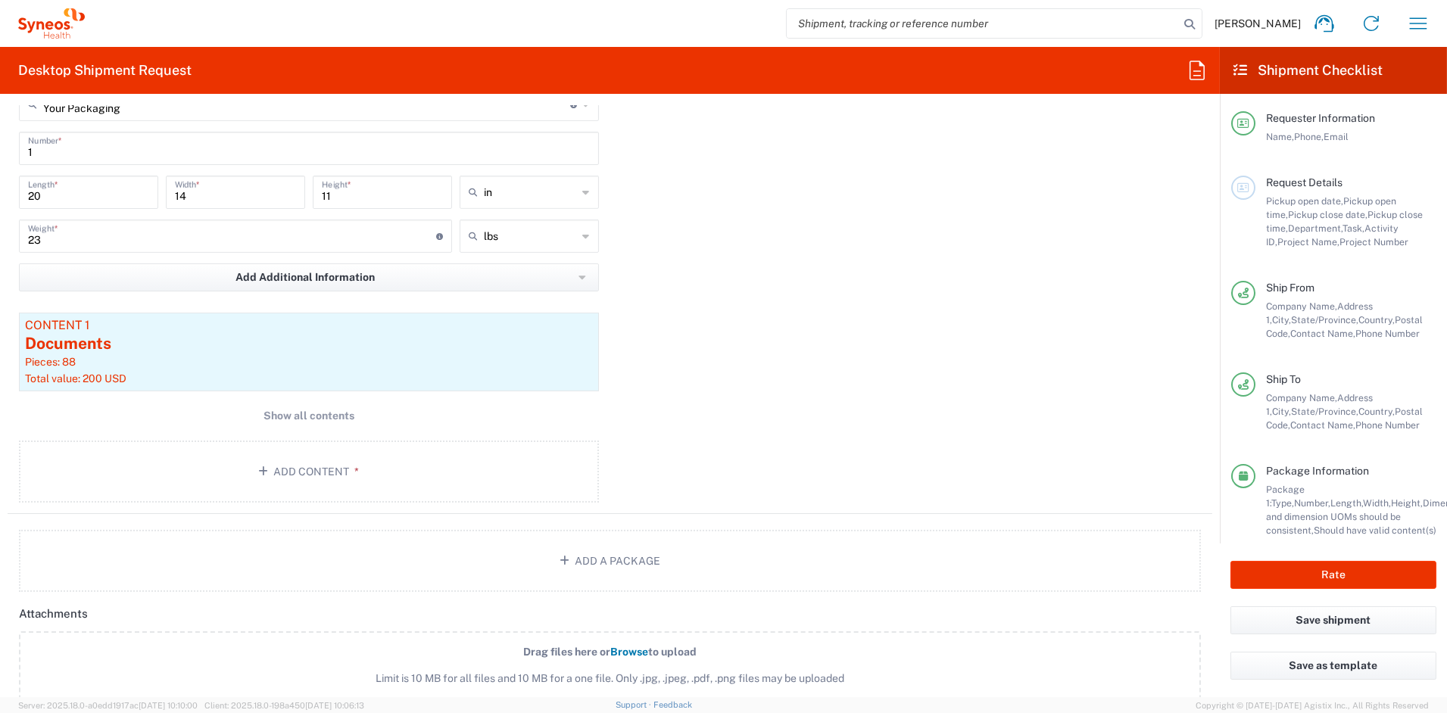
scroll to position [1445, 0]
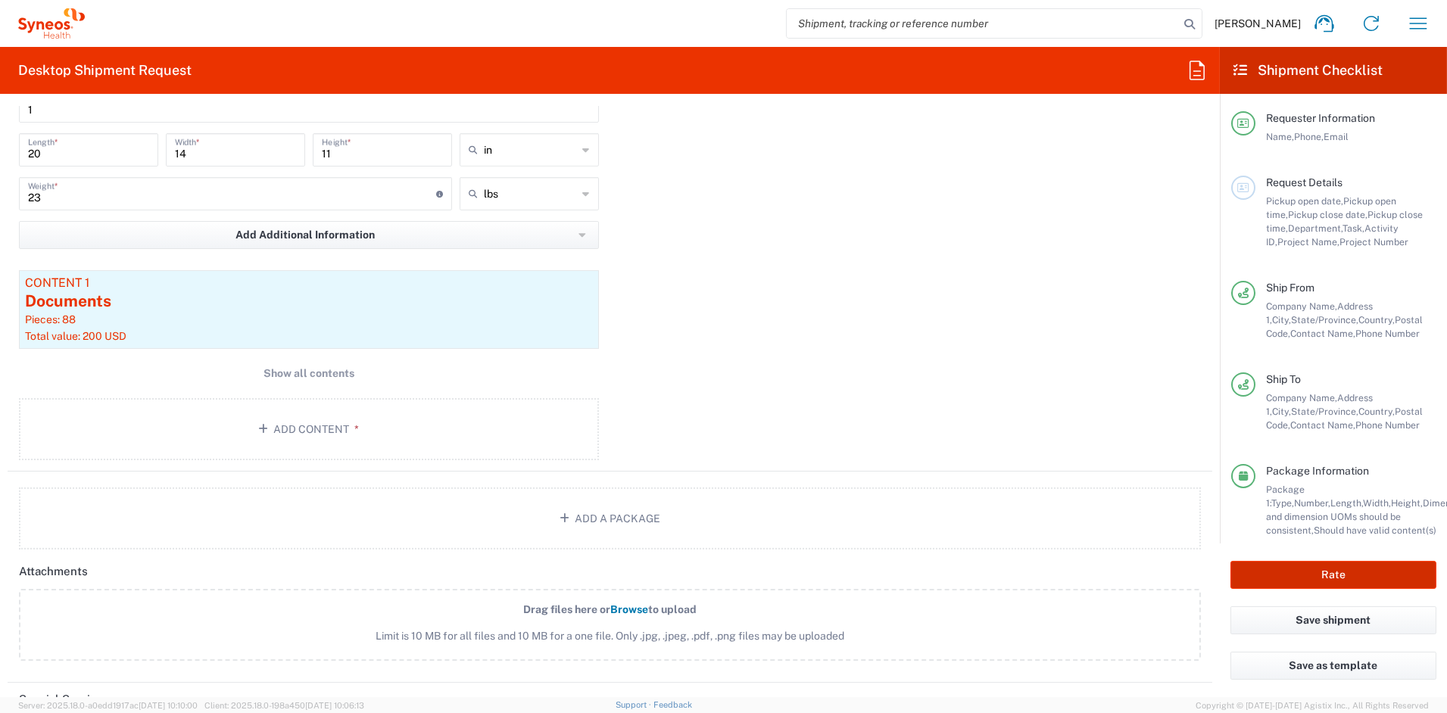
click at [1287, 576] on button "Rate" at bounding box center [1334, 575] width 206 height 28
type input "7064521"
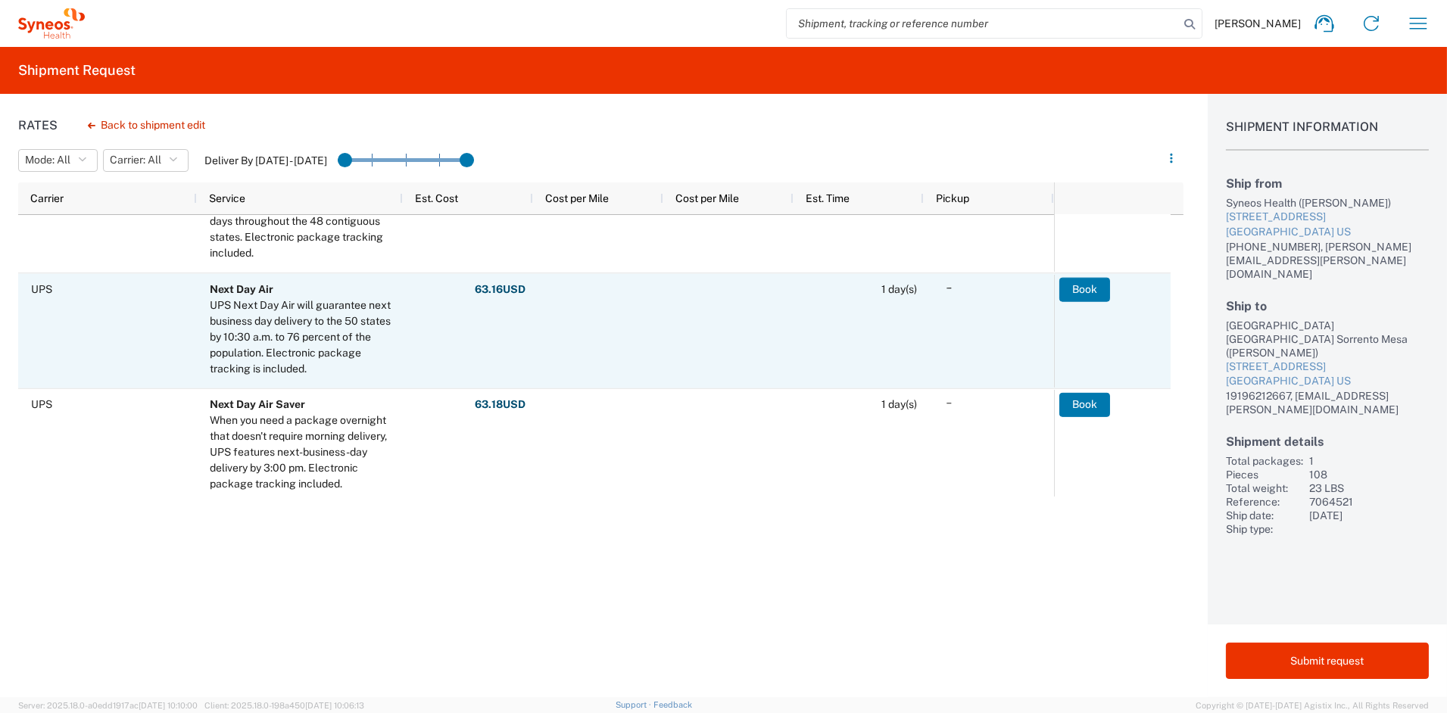
scroll to position [237, 0]
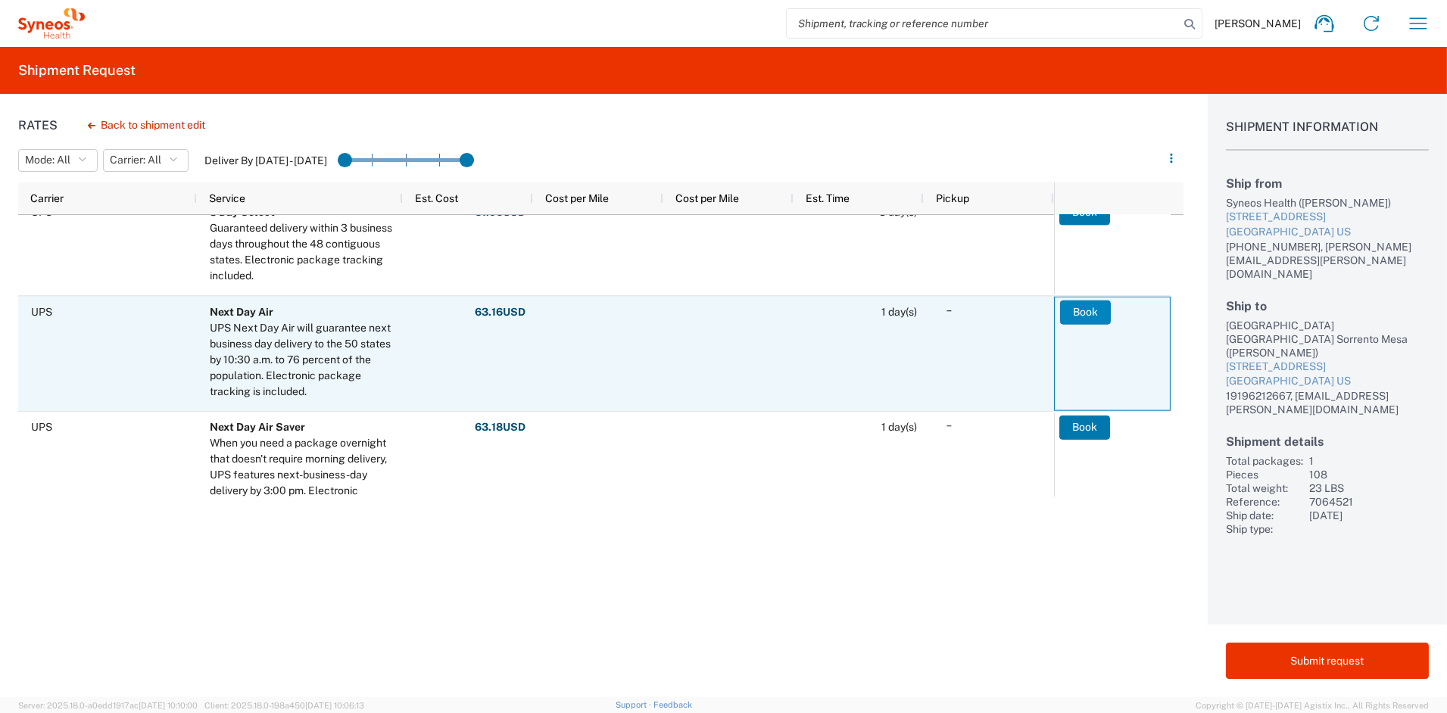
click at [1092, 309] on button "Book" at bounding box center [1085, 312] width 51 height 24
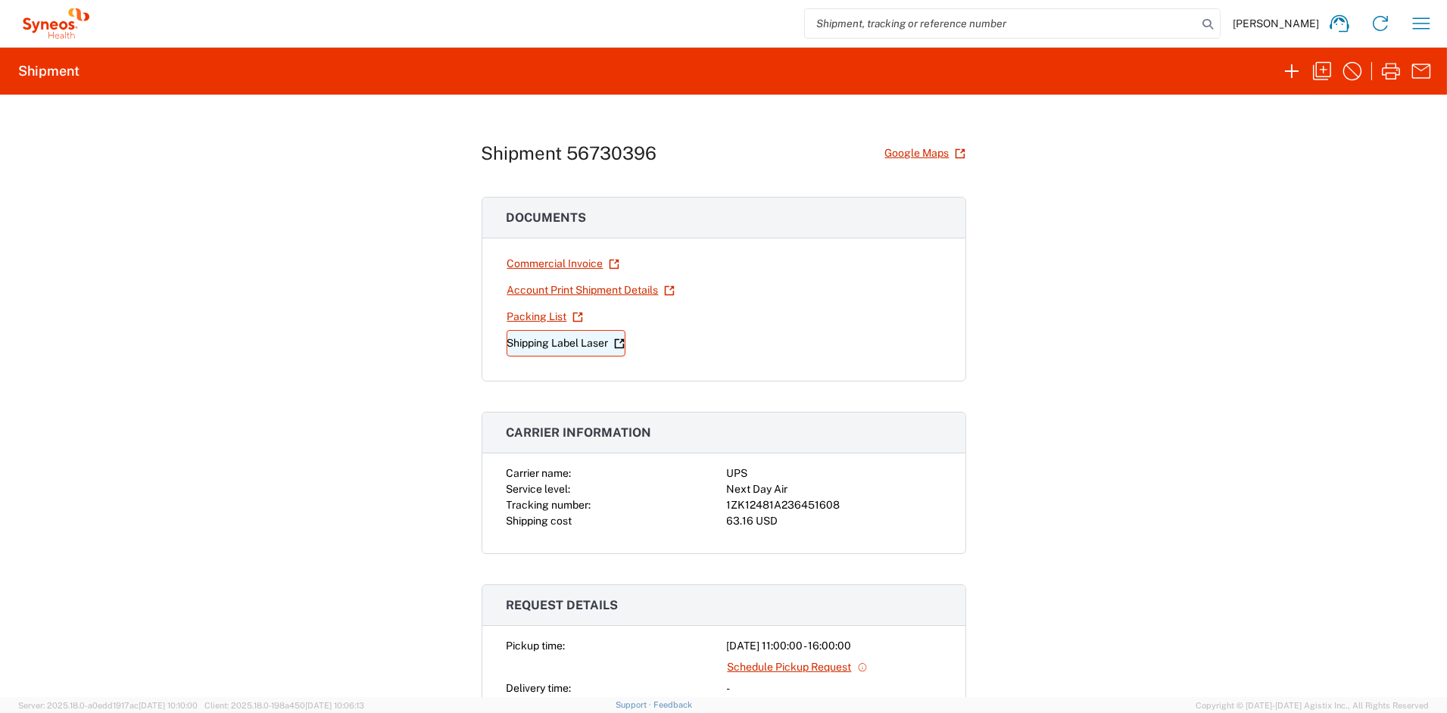
click at [563, 342] on link "Shipping Label Laser" at bounding box center [566, 343] width 119 height 27
